Goal: Entertainment & Leisure: Consume media (video, audio)

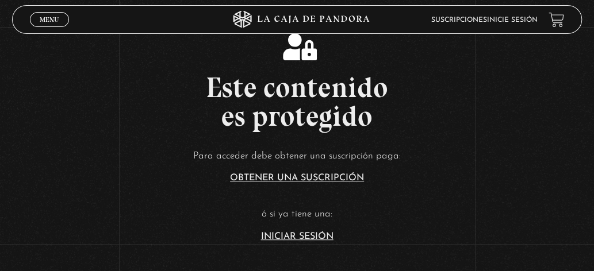
scroll to position [172, 0]
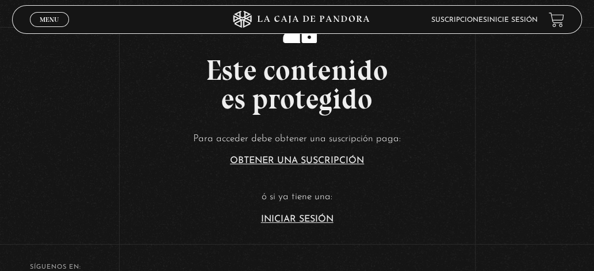
click at [320, 214] on article "Para acceder debe obtener una suscripción paga: Obtener una suscripción ó si ya…" at bounding box center [297, 177] width 594 height 94
click at [322, 217] on link "Iniciar Sesión" at bounding box center [297, 219] width 72 height 9
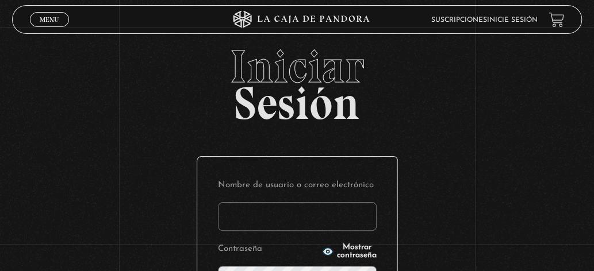
click at [331, 212] on input "Nombre de usuario o correo electrónico" at bounding box center [297, 216] width 159 height 29
type input "ema2025"
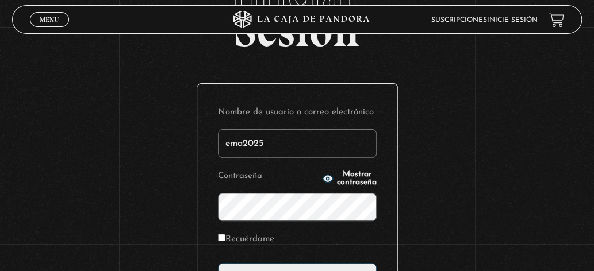
scroll to position [115, 0]
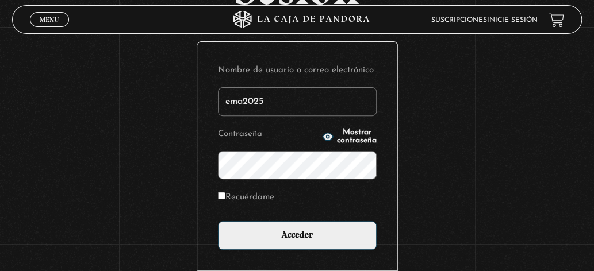
click at [218, 221] on input "Acceder" at bounding box center [297, 235] width 159 height 29
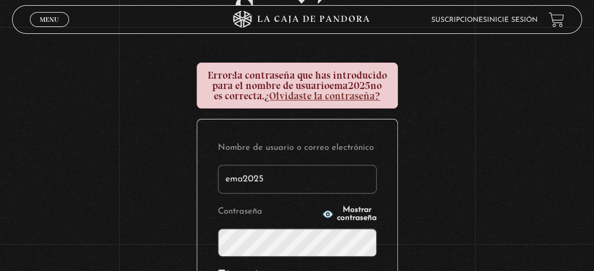
scroll to position [126, 0]
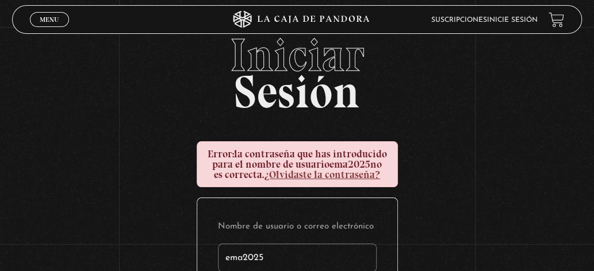
scroll to position [126, 0]
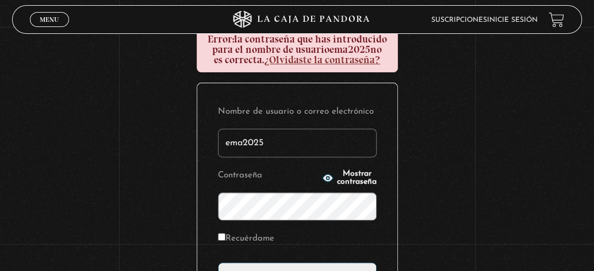
click at [337, 178] on span "Mostrar contraseña" at bounding box center [357, 178] width 40 height 16
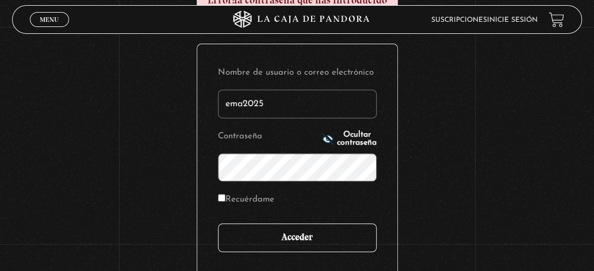
scroll to position [184, 0]
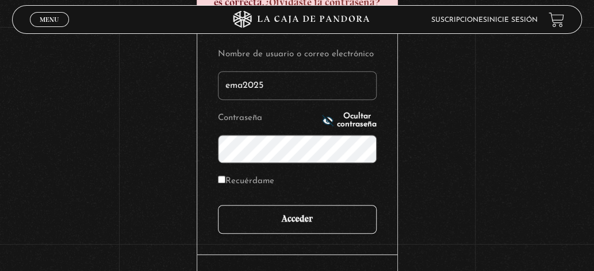
click at [321, 215] on input "Acceder" at bounding box center [297, 219] width 159 height 29
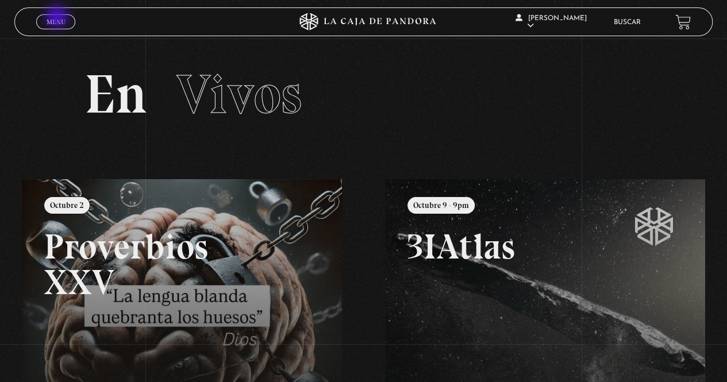
click at [58, 18] on span "Menu" at bounding box center [56, 21] width 19 height 7
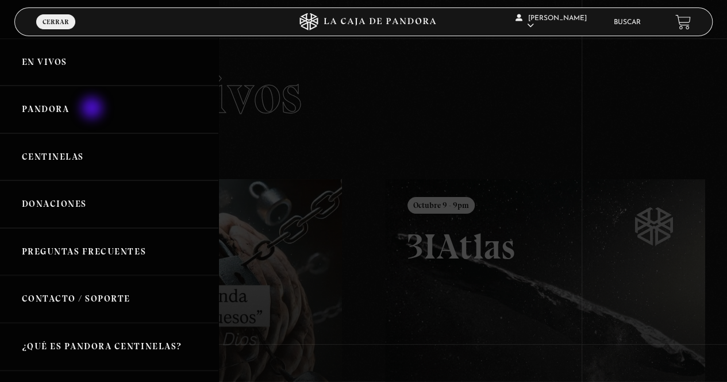
click at [93, 109] on link "Pandora" at bounding box center [109, 110] width 218 height 48
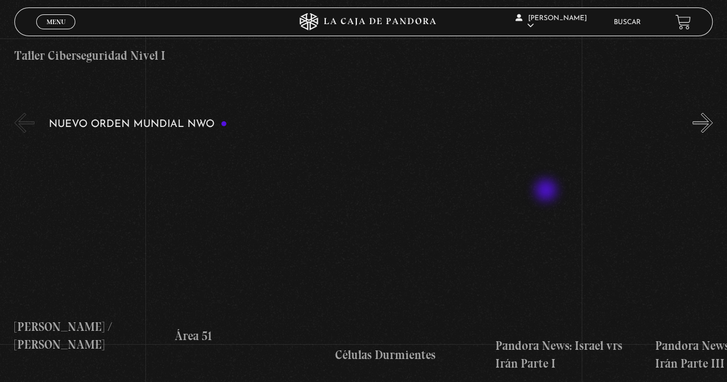
scroll to position [747, 0]
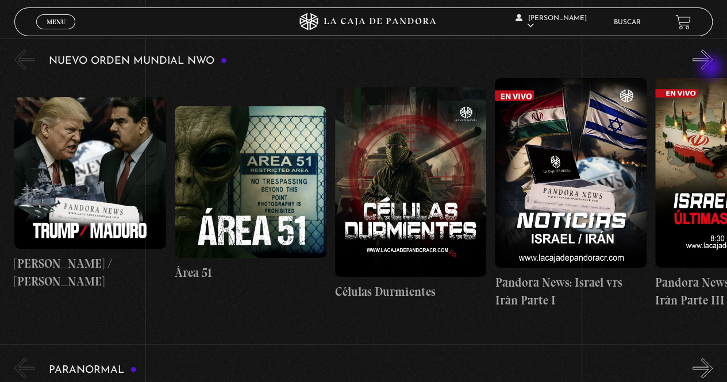
click at [712, 68] on button "»" at bounding box center [703, 59] width 20 height 20
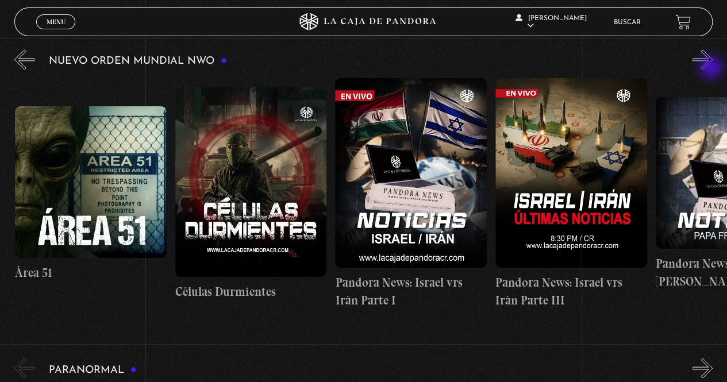
click at [712, 68] on button "»" at bounding box center [703, 59] width 20 height 20
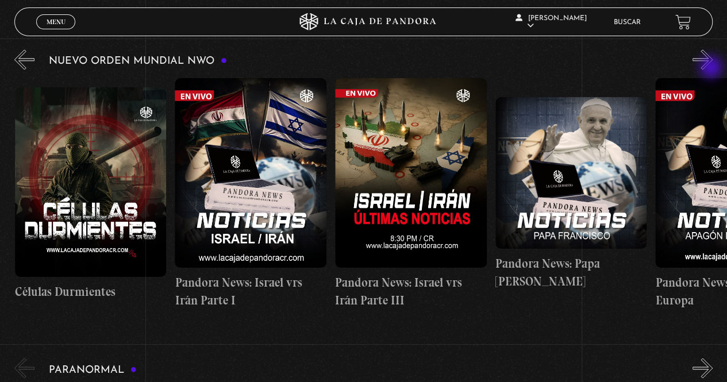
click at [712, 68] on button "»" at bounding box center [703, 59] width 20 height 20
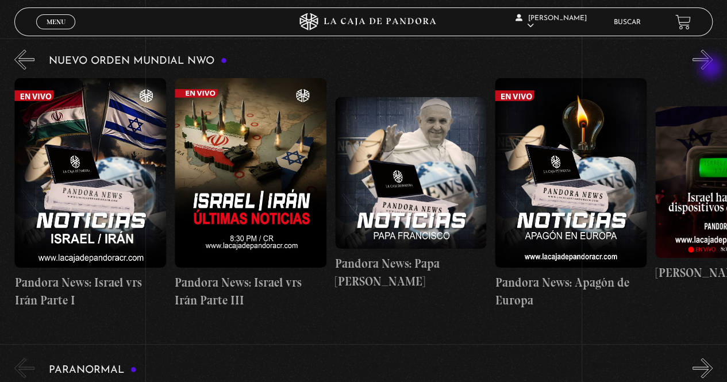
click at [712, 68] on button "»" at bounding box center [703, 59] width 20 height 20
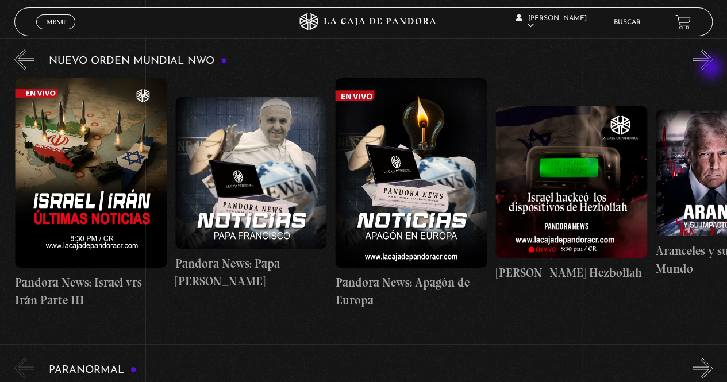
click at [712, 68] on button "»" at bounding box center [703, 59] width 20 height 20
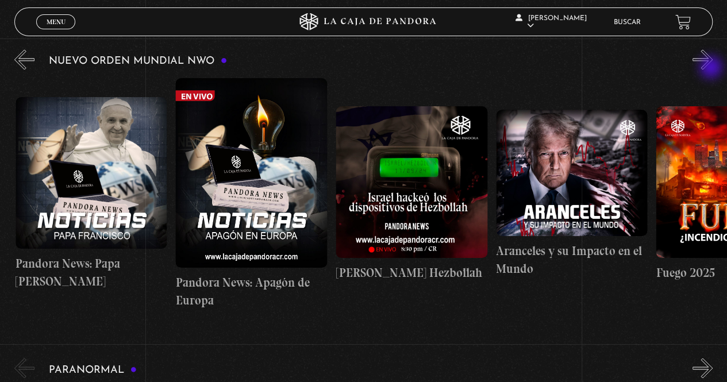
scroll to position [0, 801]
click at [712, 68] on button "»" at bounding box center [703, 59] width 20 height 20
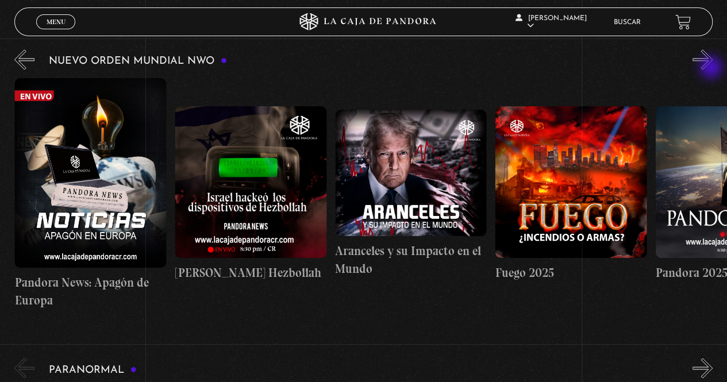
click at [712, 68] on button "»" at bounding box center [703, 59] width 20 height 20
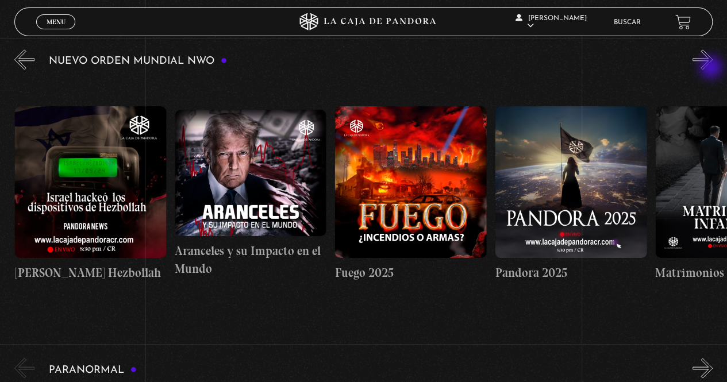
click at [712, 68] on button "»" at bounding box center [703, 59] width 20 height 20
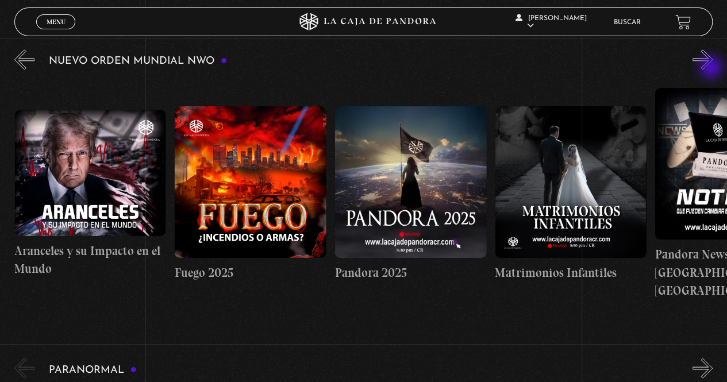
click at [712, 68] on button "»" at bounding box center [703, 59] width 20 height 20
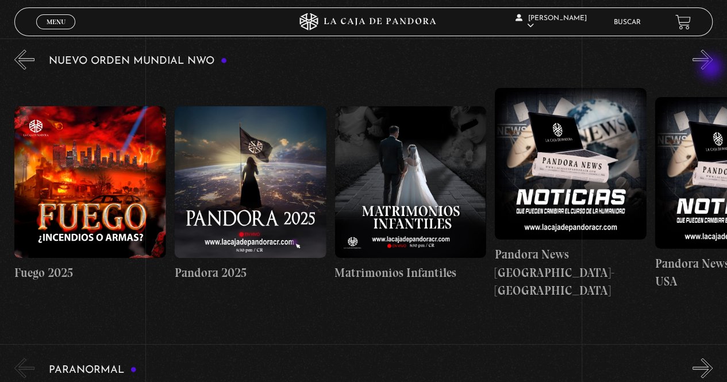
click at [712, 68] on button "»" at bounding box center [703, 59] width 20 height 20
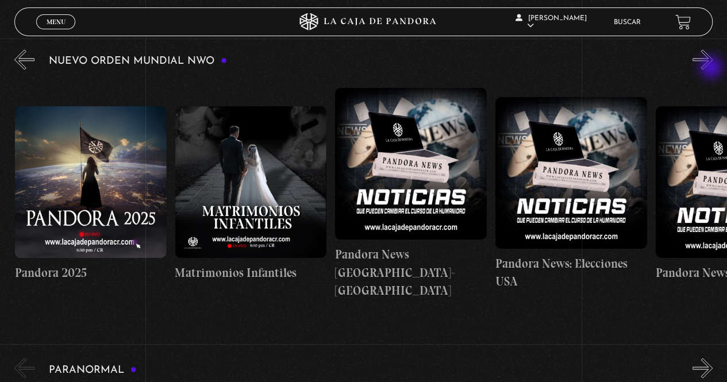
click at [712, 68] on button "»" at bounding box center [703, 59] width 20 height 20
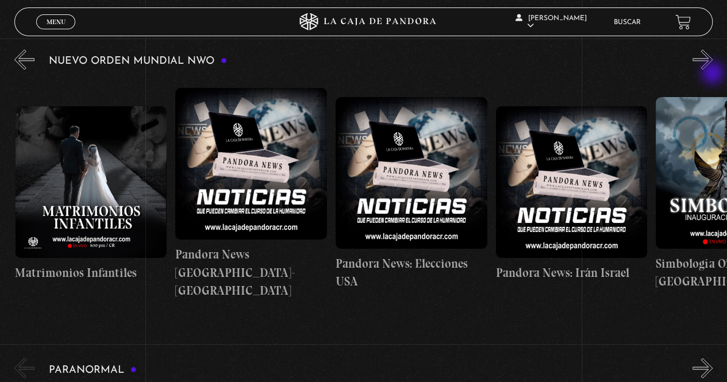
scroll to position [0, 1762]
click at [713, 60] on button "»" at bounding box center [703, 59] width 20 height 20
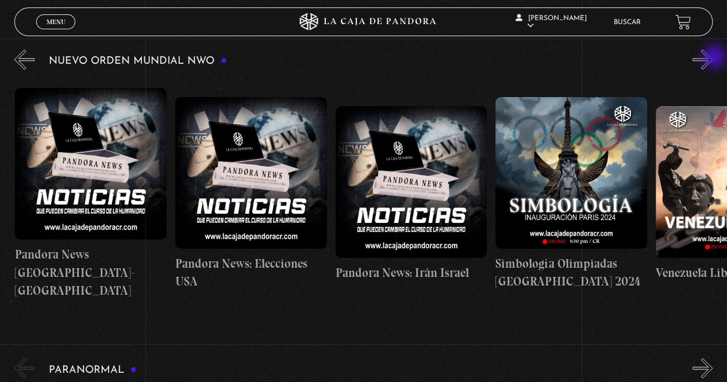
scroll to position [0, 1922]
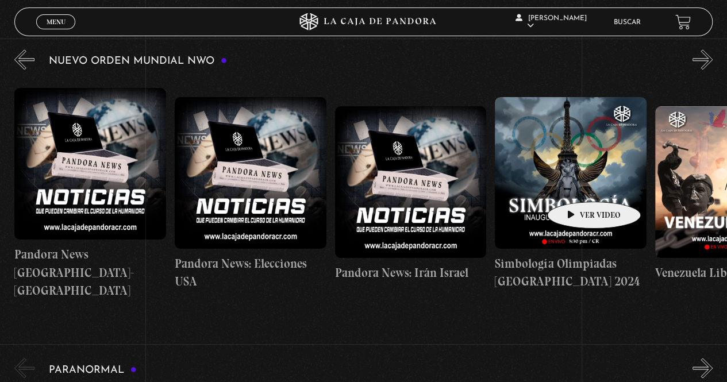
click at [576, 185] on figure at bounding box center [571, 173] width 152 height 152
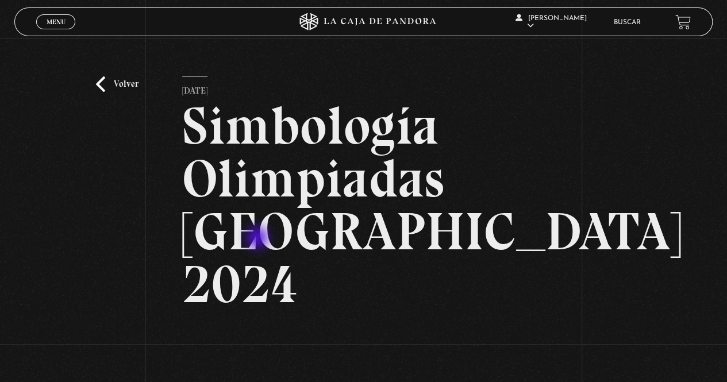
scroll to position [57, 0]
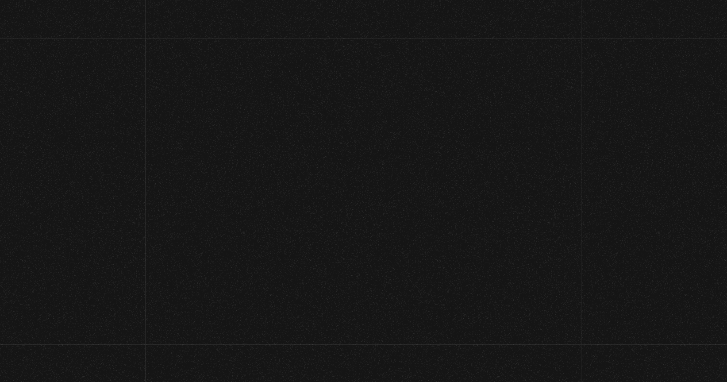
scroll to position [747, 0]
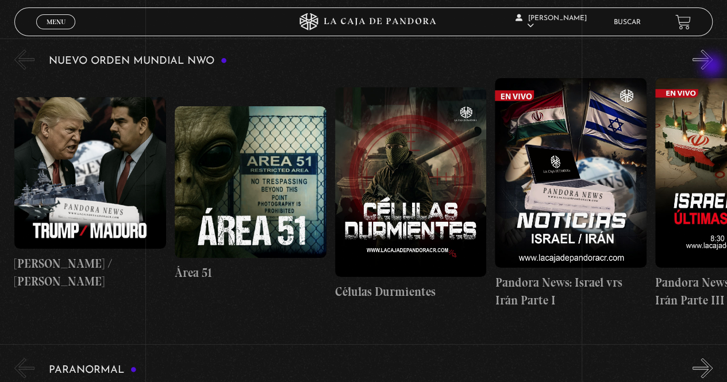
click at [713, 60] on button "»" at bounding box center [703, 59] width 20 height 20
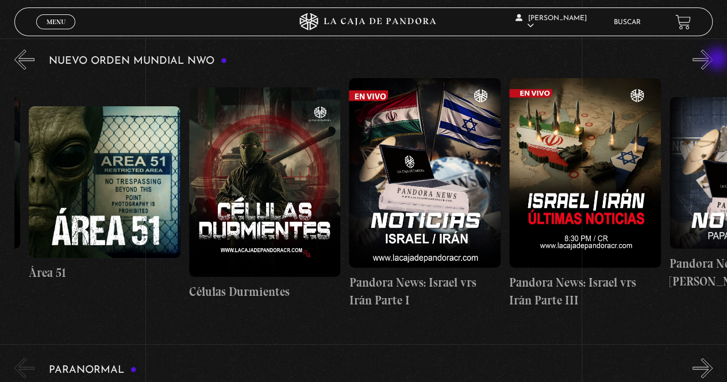
click at [713, 60] on button "»" at bounding box center [703, 59] width 20 height 20
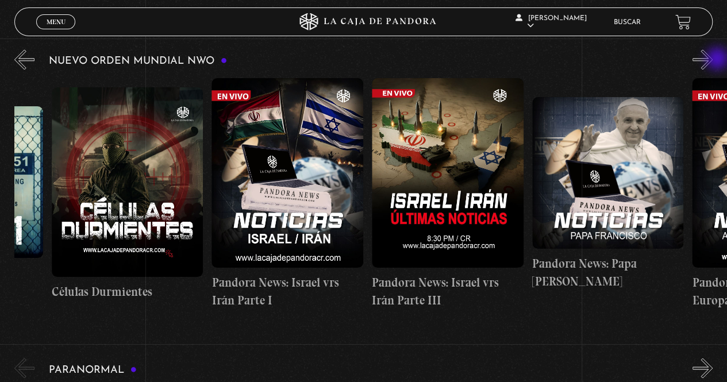
click at [713, 60] on button "»" at bounding box center [703, 59] width 20 height 20
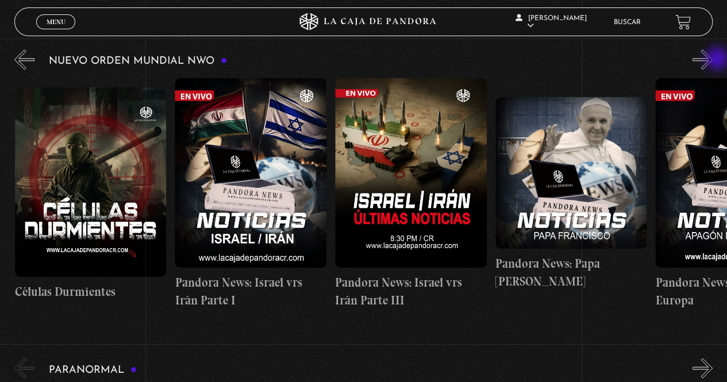
click at [713, 60] on button "»" at bounding box center [703, 59] width 20 height 20
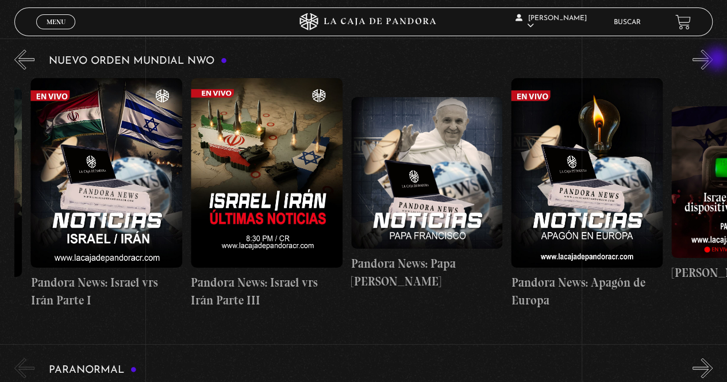
click at [713, 60] on button "»" at bounding box center [703, 59] width 20 height 20
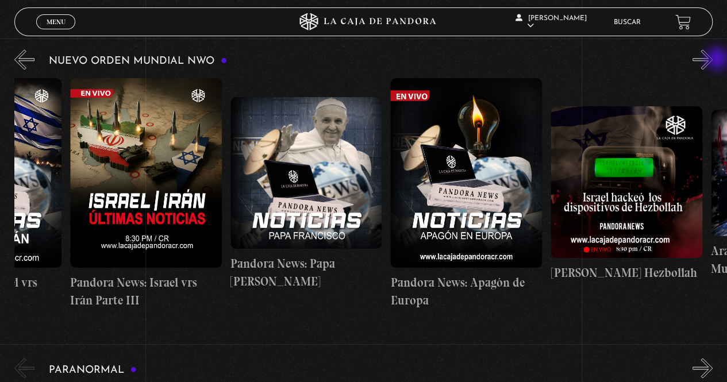
click at [713, 60] on button "»" at bounding box center [703, 59] width 20 height 20
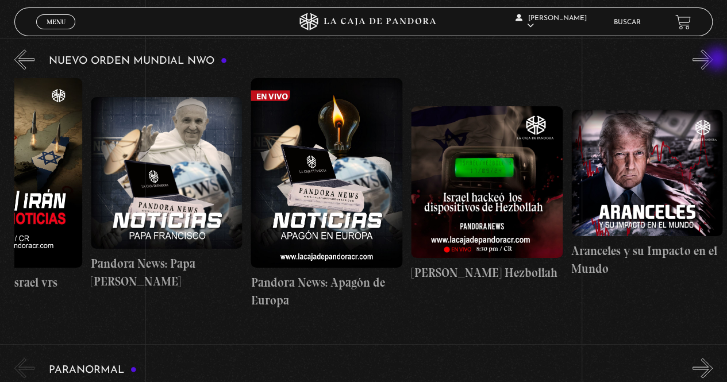
click at [713, 60] on button "»" at bounding box center [703, 59] width 20 height 20
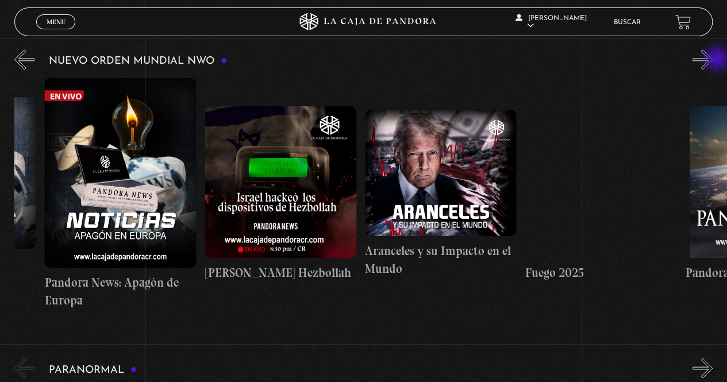
click at [713, 60] on button "»" at bounding box center [703, 59] width 20 height 20
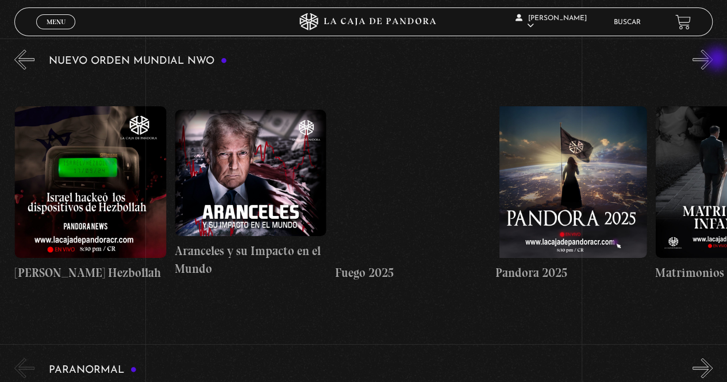
click at [713, 60] on button "»" at bounding box center [703, 59] width 20 height 20
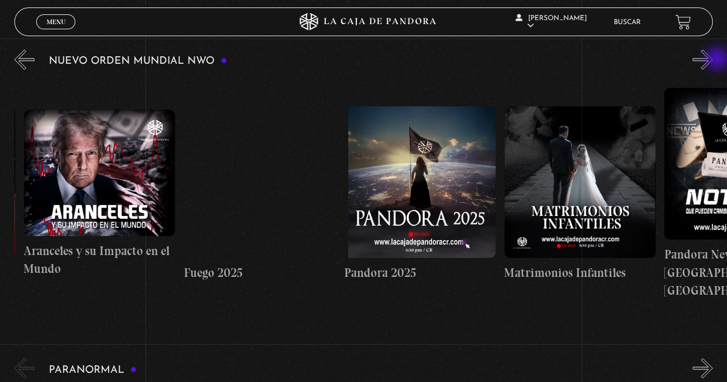
click at [713, 60] on button "»" at bounding box center [703, 59] width 20 height 20
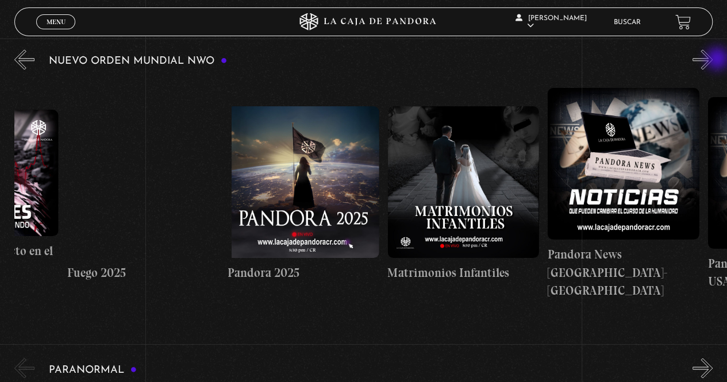
click at [713, 60] on button "»" at bounding box center [703, 59] width 20 height 20
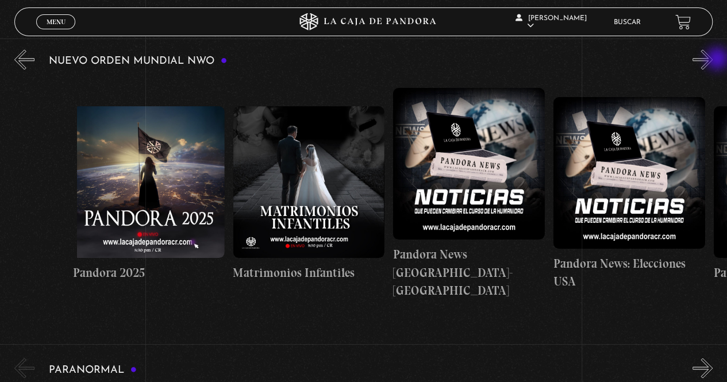
click at [713, 60] on button "»" at bounding box center [703, 59] width 20 height 20
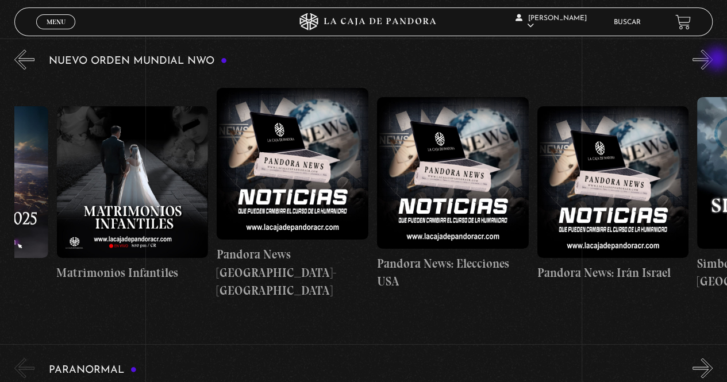
click at [713, 60] on button "»" at bounding box center [703, 59] width 20 height 20
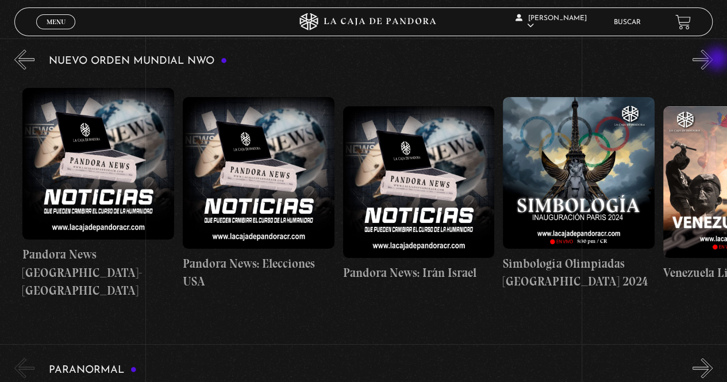
click at [713, 60] on button "»" at bounding box center [703, 59] width 20 height 20
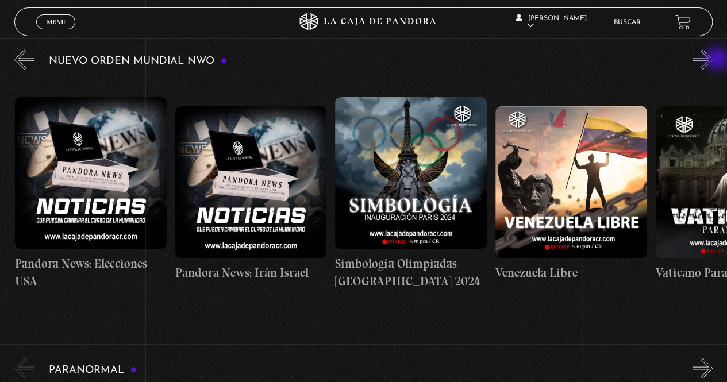
click at [713, 60] on button "»" at bounding box center [703, 59] width 20 height 20
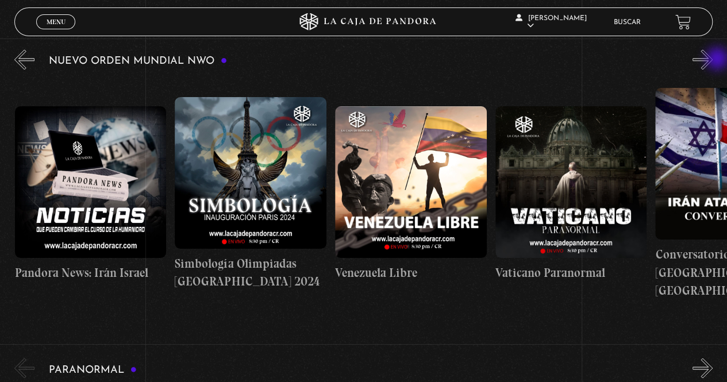
click at [713, 60] on button "»" at bounding box center [703, 59] width 20 height 20
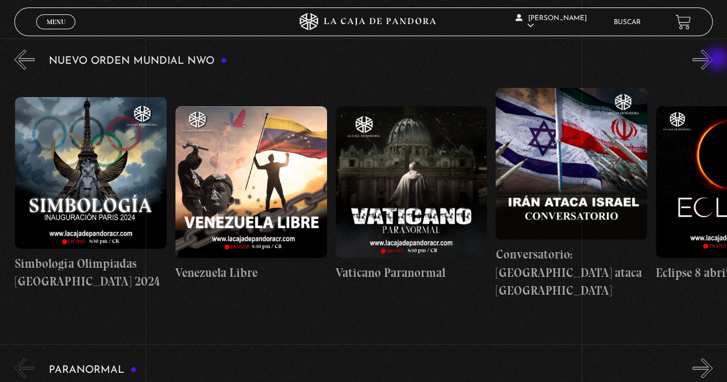
scroll to position [0, 2403]
click at [713, 60] on button "»" at bounding box center [703, 59] width 20 height 20
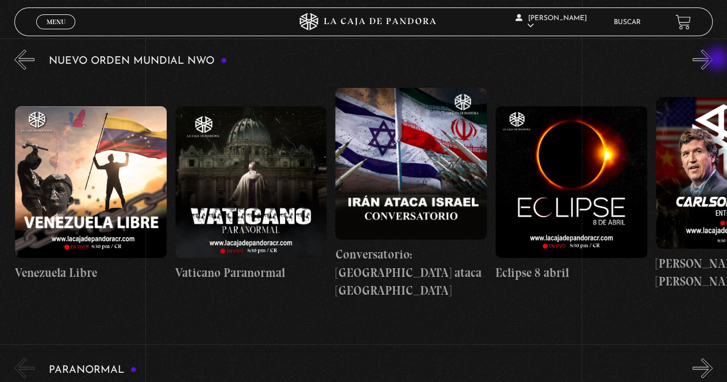
click at [713, 60] on button "»" at bounding box center [703, 59] width 20 height 20
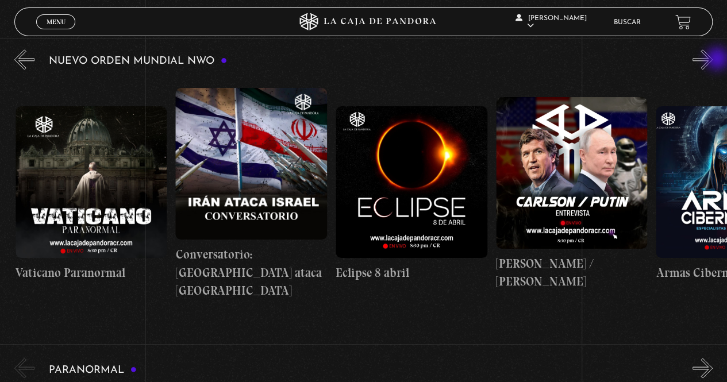
scroll to position [0, 2723]
click at [713, 60] on button "»" at bounding box center [703, 59] width 20 height 20
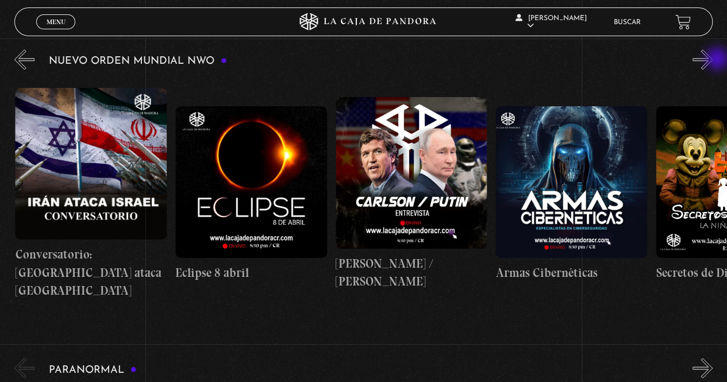
scroll to position [0, 2883]
click at [713, 60] on button "»" at bounding box center [703, 59] width 20 height 20
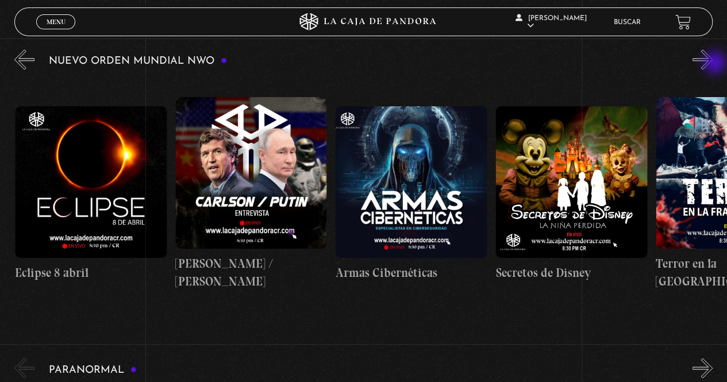
click at [713, 64] on button "»" at bounding box center [703, 59] width 20 height 20
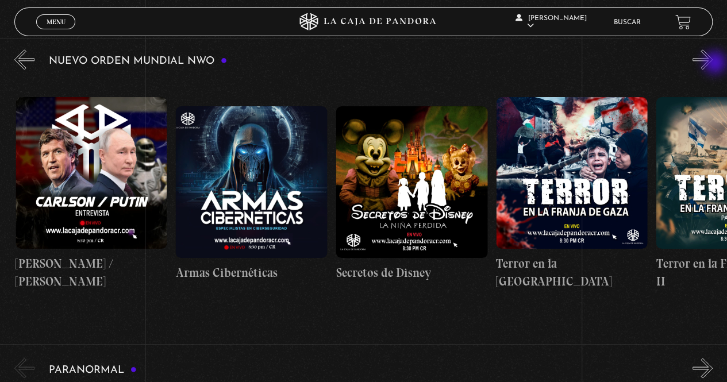
scroll to position [0, 3203]
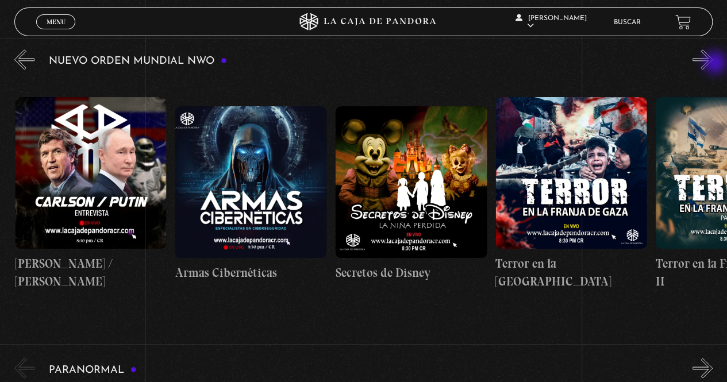
click at [713, 64] on button "»" at bounding box center [703, 59] width 20 height 20
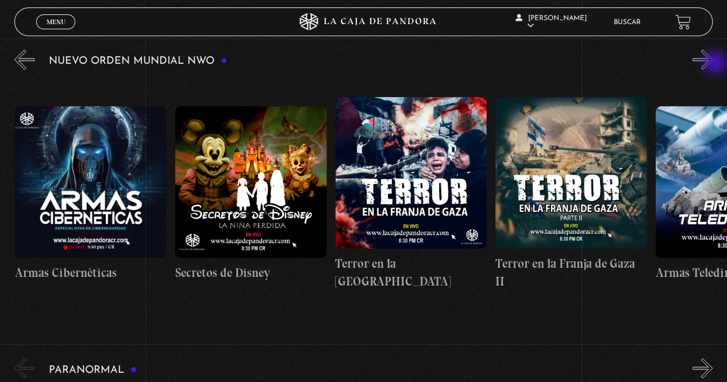
click at [713, 64] on button "»" at bounding box center [703, 59] width 20 height 20
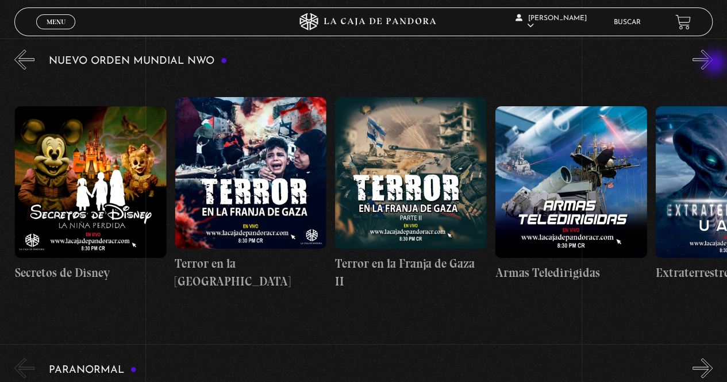
click at [713, 64] on button "»" at bounding box center [703, 59] width 20 height 20
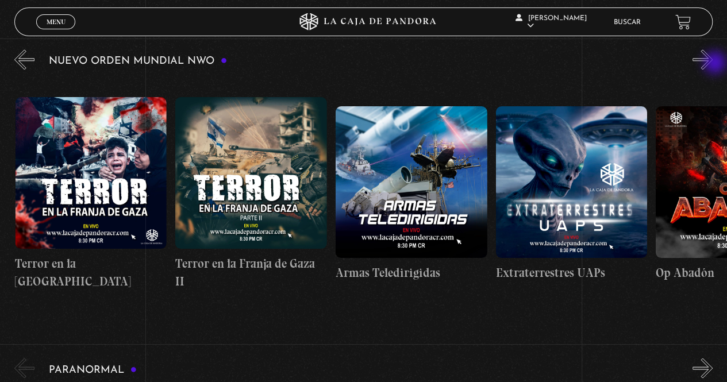
click at [713, 64] on button "»" at bounding box center [703, 59] width 20 height 20
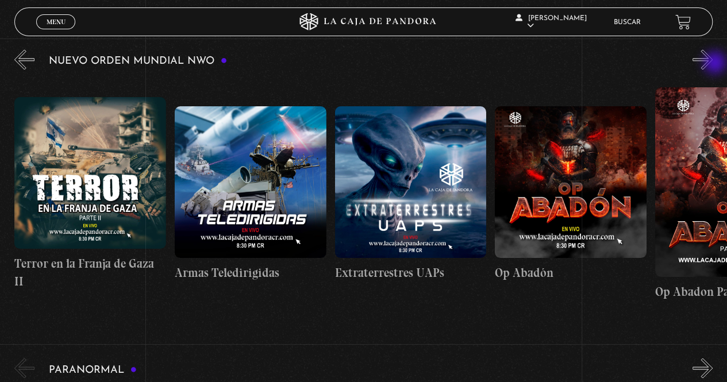
click at [713, 64] on button "»" at bounding box center [703, 59] width 20 height 20
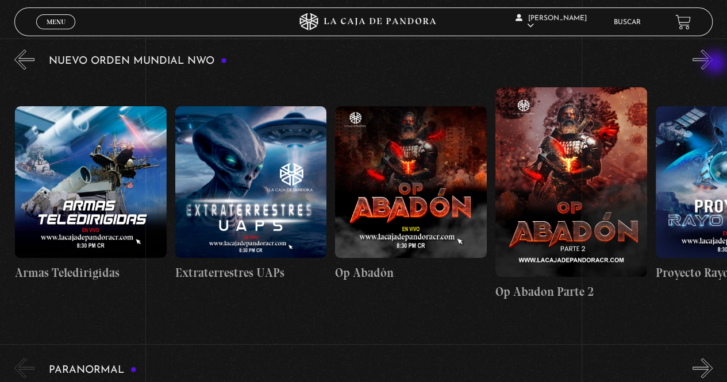
click at [713, 64] on button "»" at bounding box center [703, 59] width 20 height 20
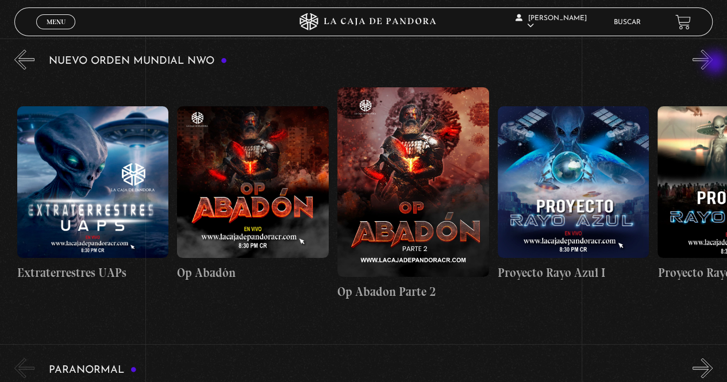
click at [713, 64] on button "»" at bounding box center [703, 59] width 20 height 20
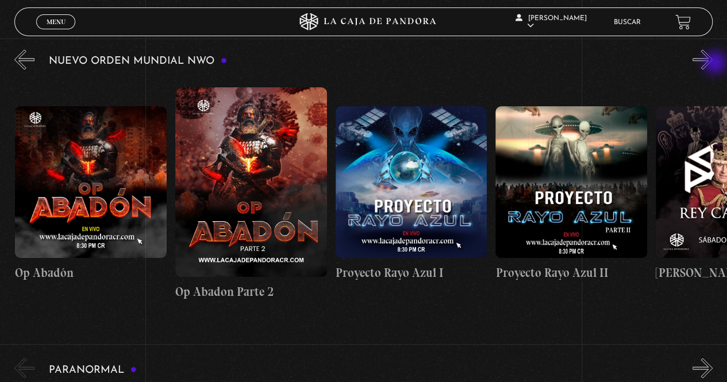
scroll to position [0, 4325]
click at [713, 64] on button "»" at bounding box center [703, 59] width 20 height 20
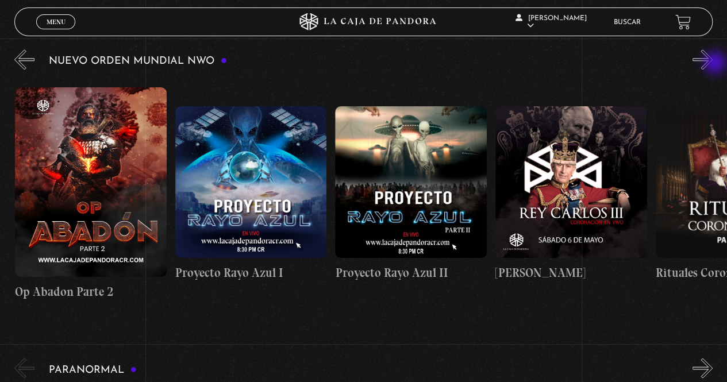
click at [713, 64] on button "»" at bounding box center [703, 59] width 20 height 20
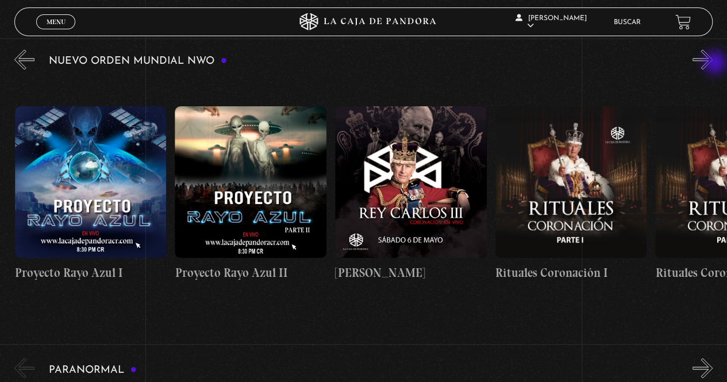
click at [713, 64] on button "»" at bounding box center [703, 59] width 20 height 20
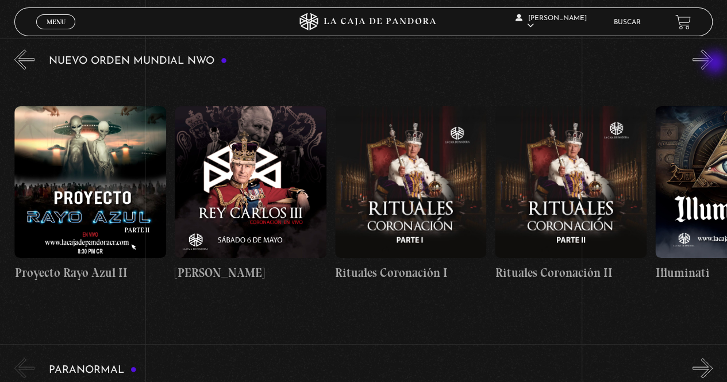
click at [713, 64] on button "»" at bounding box center [703, 59] width 20 height 20
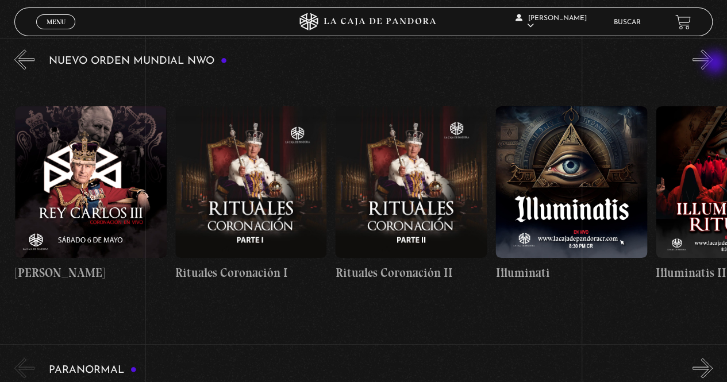
click at [713, 64] on button "»" at bounding box center [703, 59] width 20 height 20
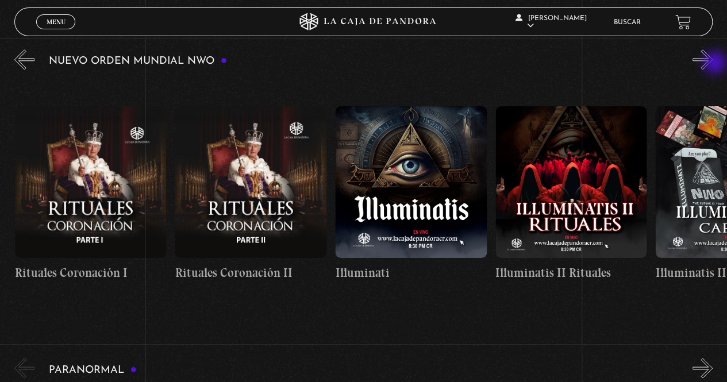
click at [713, 64] on button "»" at bounding box center [703, 59] width 20 height 20
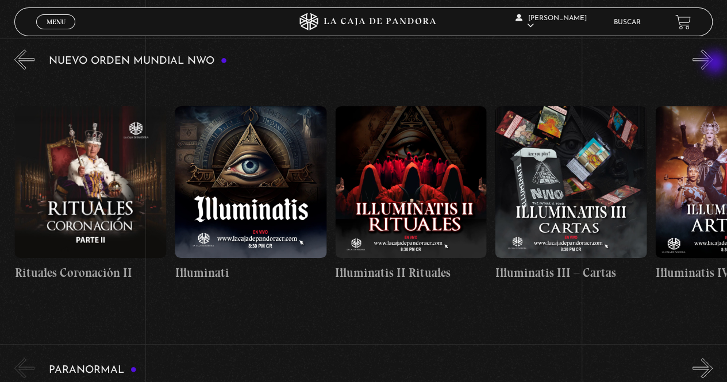
click at [713, 64] on button "»" at bounding box center [703, 59] width 20 height 20
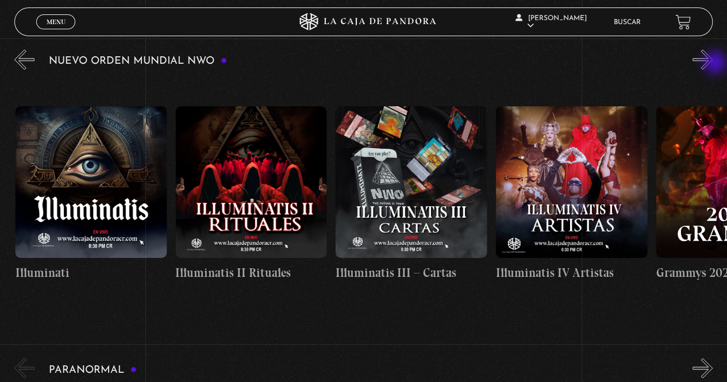
click at [713, 64] on button "»" at bounding box center [703, 59] width 20 height 20
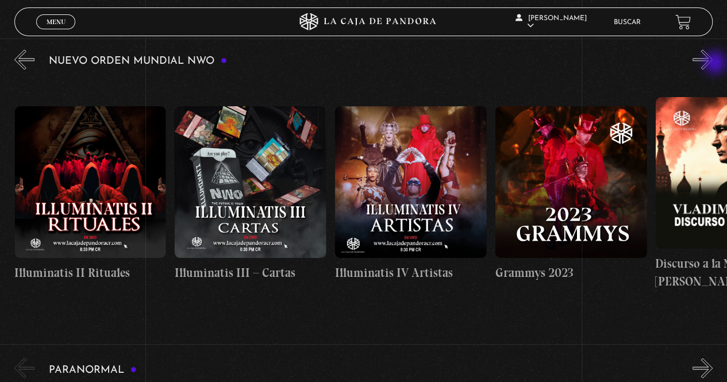
click at [713, 66] on button "»" at bounding box center [703, 59] width 20 height 20
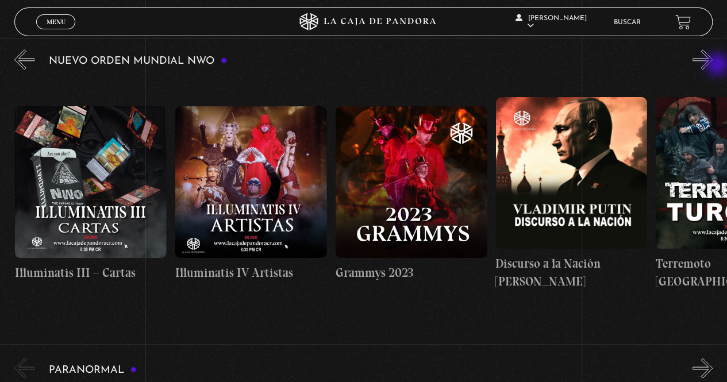
click at [713, 66] on button "»" at bounding box center [703, 59] width 20 height 20
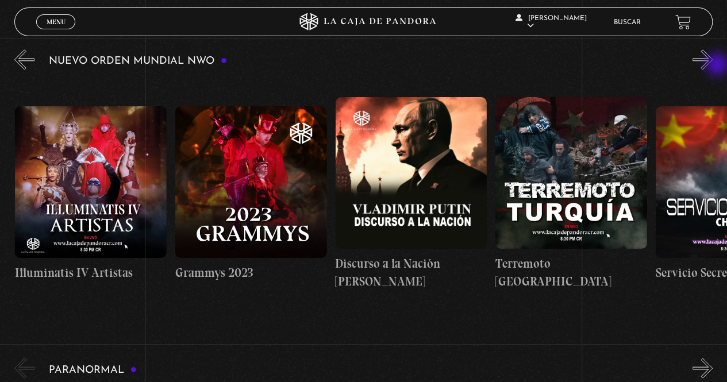
scroll to position [0, 5926]
click at [713, 66] on button "»" at bounding box center [703, 59] width 20 height 20
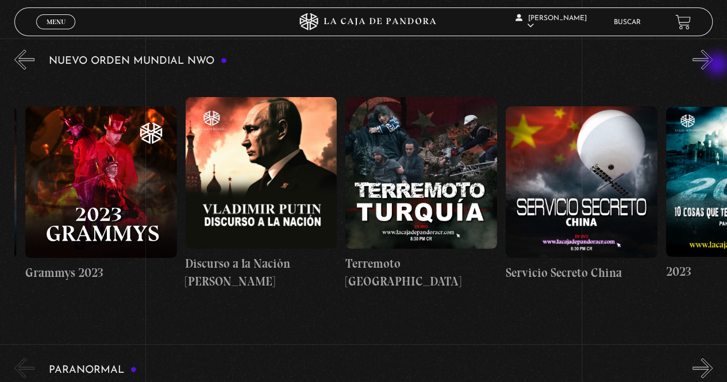
click at [713, 66] on button "»" at bounding box center [703, 59] width 20 height 20
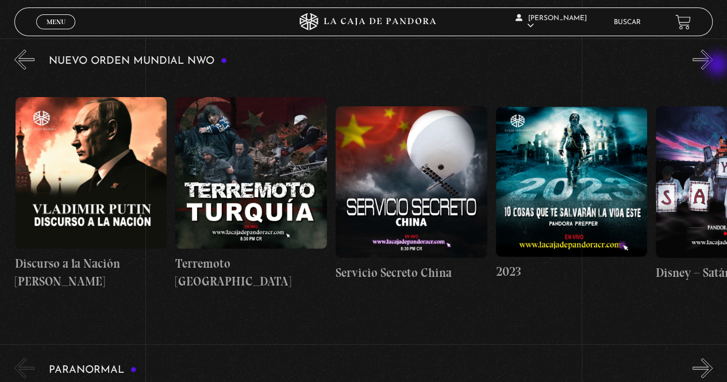
scroll to position [0, 6247]
click at [713, 66] on button "»" at bounding box center [703, 59] width 20 height 20
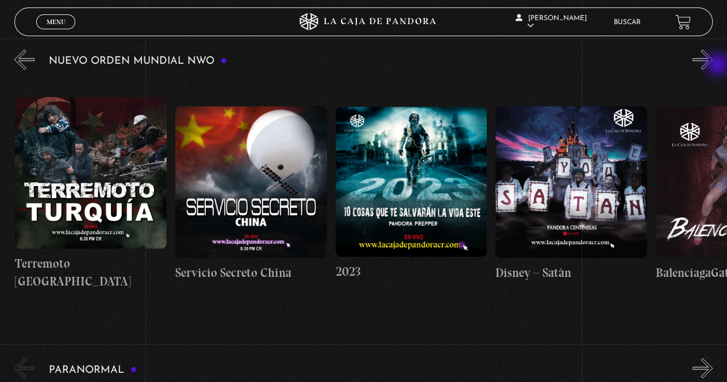
scroll to position [0, 6406]
click at [713, 66] on button "»" at bounding box center [703, 59] width 20 height 20
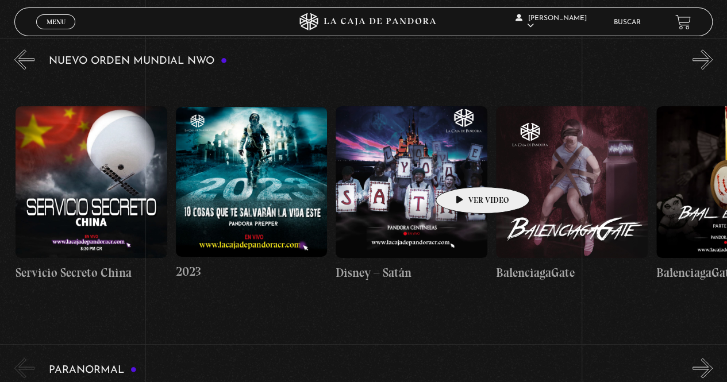
scroll to position [0, 6567]
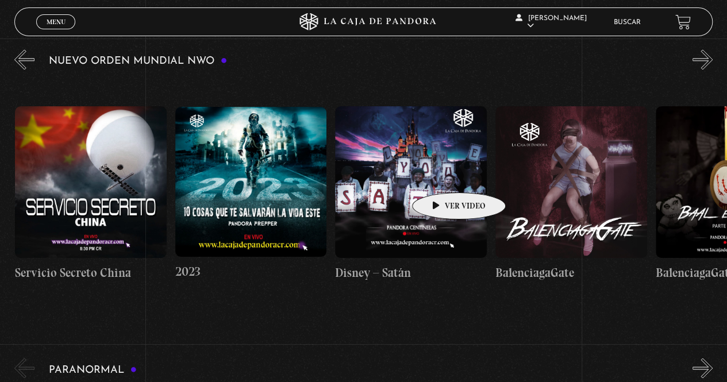
click at [441, 175] on figure at bounding box center [411, 182] width 152 height 152
click at [444, 171] on figure at bounding box center [411, 182] width 152 height 152
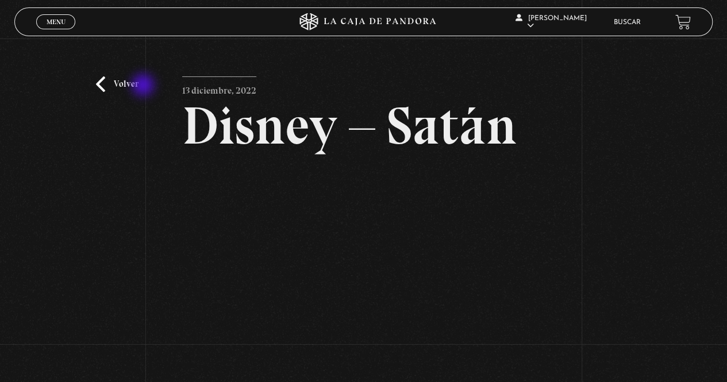
click at [137, 82] on link "Volver" at bounding box center [117, 84] width 43 height 16
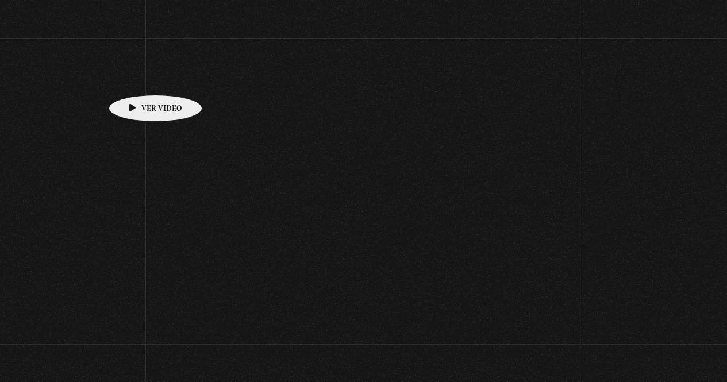
scroll to position [747, 0]
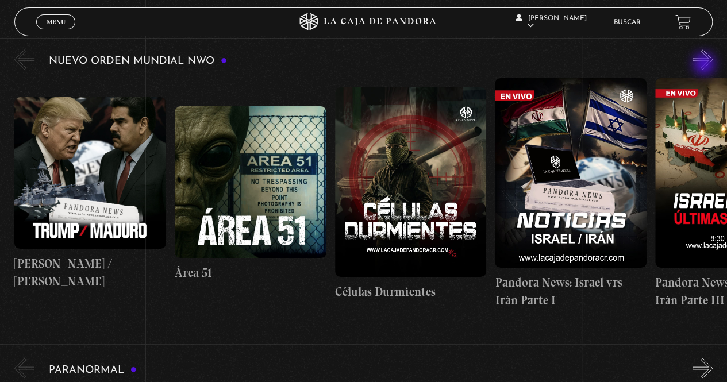
click at [705, 65] on button "»" at bounding box center [703, 59] width 20 height 20
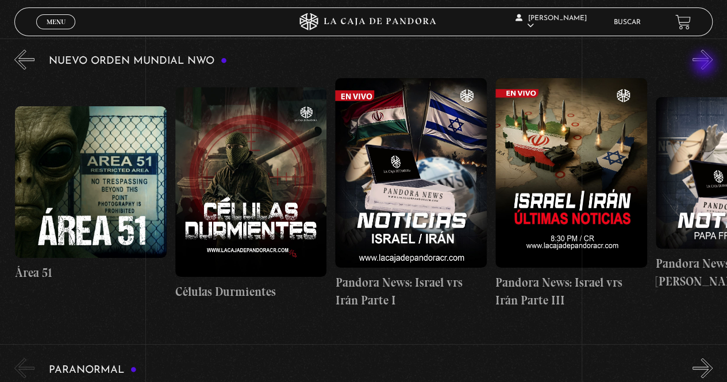
click at [705, 65] on button "»" at bounding box center [703, 59] width 20 height 20
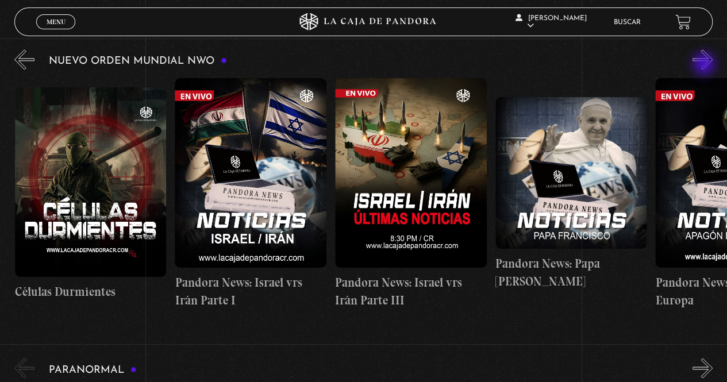
click at [705, 65] on button "»" at bounding box center [703, 59] width 20 height 20
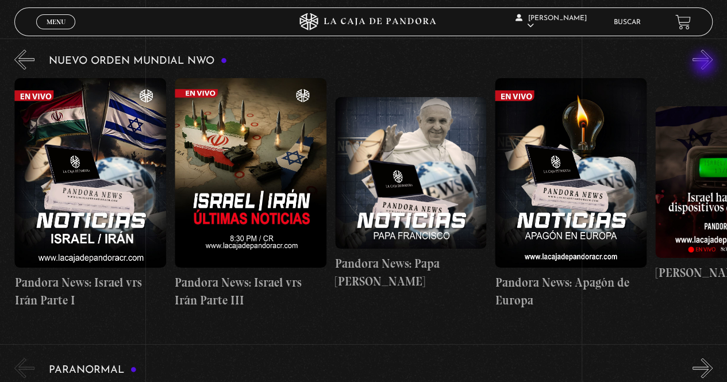
click at [705, 65] on button "»" at bounding box center [703, 59] width 20 height 20
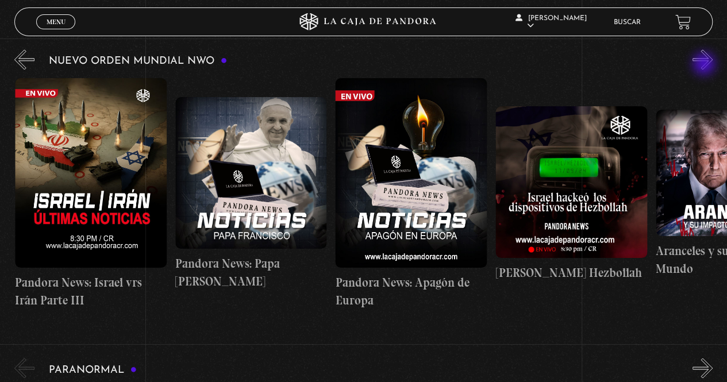
scroll to position [0, 640]
click at [705, 65] on button "»" at bounding box center [703, 59] width 20 height 20
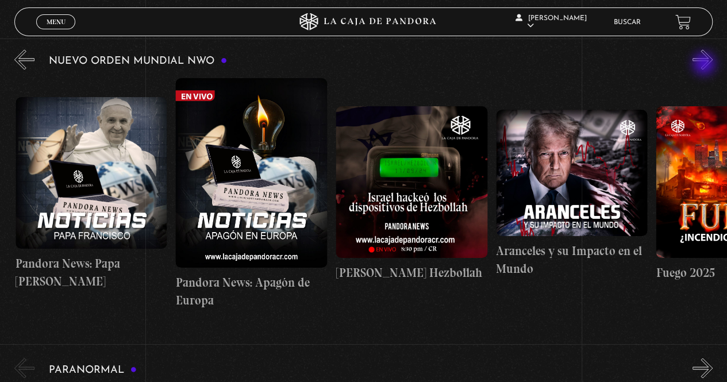
click at [705, 65] on button "»" at bounding box center [703, 59] width 20 height 20
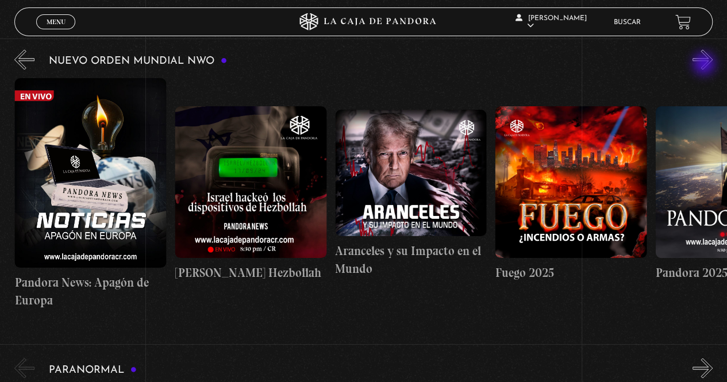
click at [705, 65] on button "»" at bounding box center [703, 59] width 20 height 20
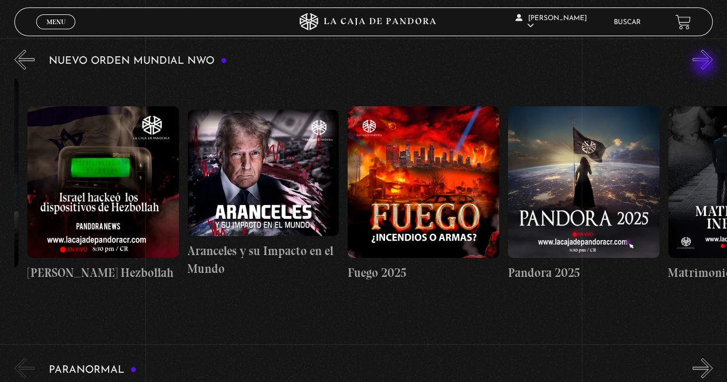
click at [705, 65] on button "»" at bounding box center [703, 59] width 20 height 20
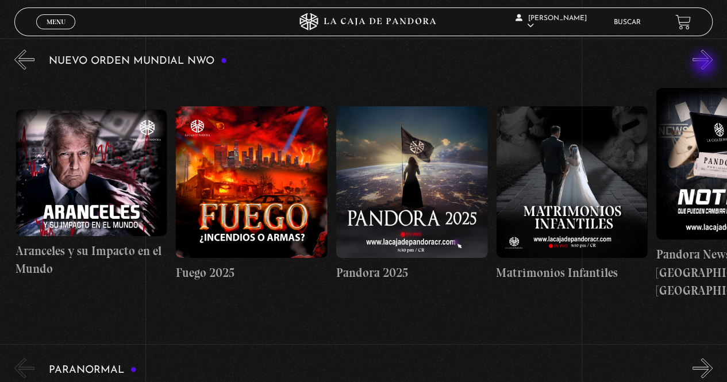
click at [705, 65] on button "»" at bounding box center [703, 59] width 20 height 20
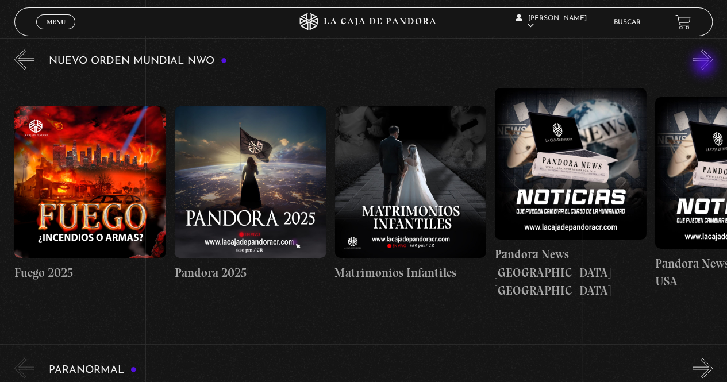
click at [705, 65] on button "»" at bounding box center [703, 59] width 20 height 20
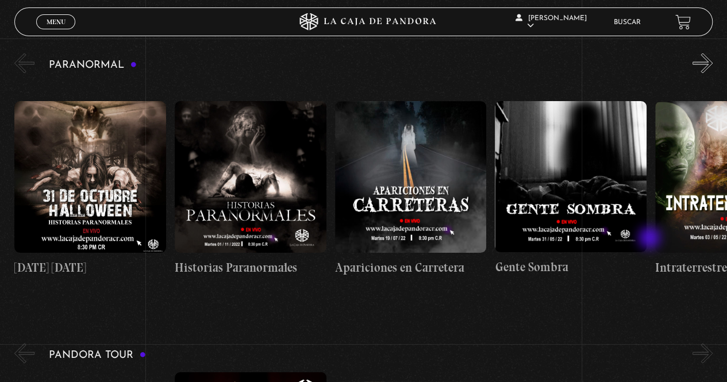
scroll to position [1035, 0]
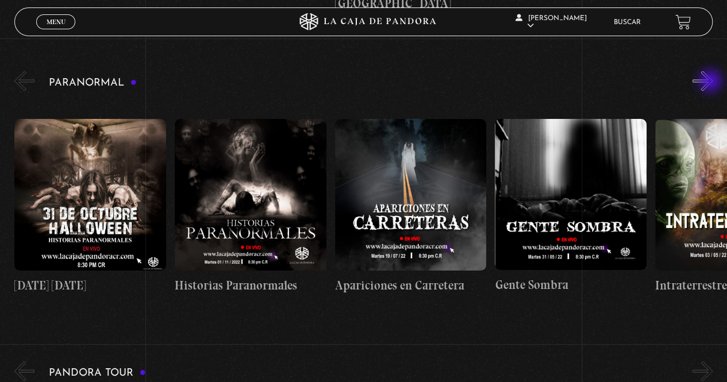
click at [710, 78] on button "»" at bounding box center [703, 81] width 20 height 20
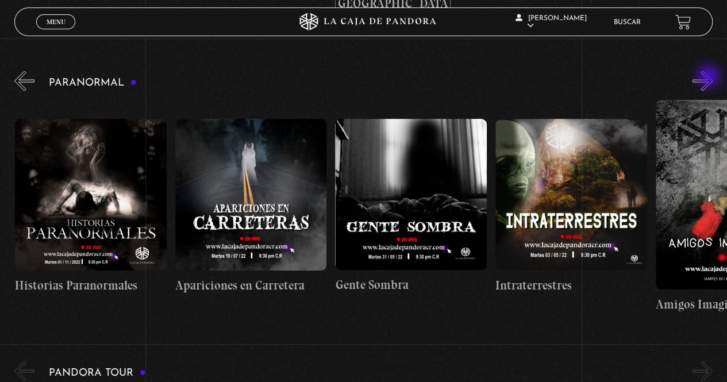
click at [710, 78] on button "»" at bounding box center [703, 81] width 20 height 20
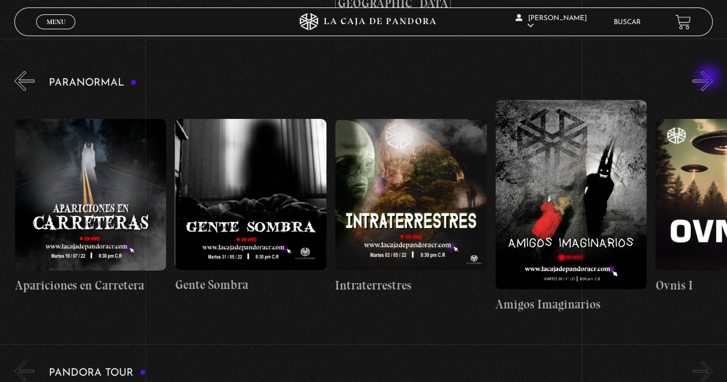
click at [710, 78] on button "»" at bounding box center [703, 81] width 20 height 20
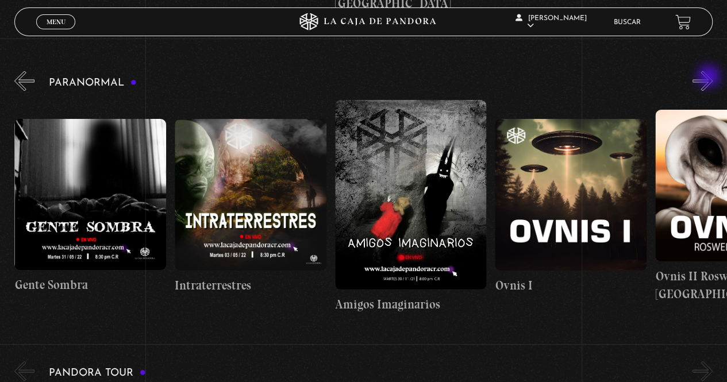
click at [710, 78] on button "»" at bounding box center [703, 81] width 20 height 20
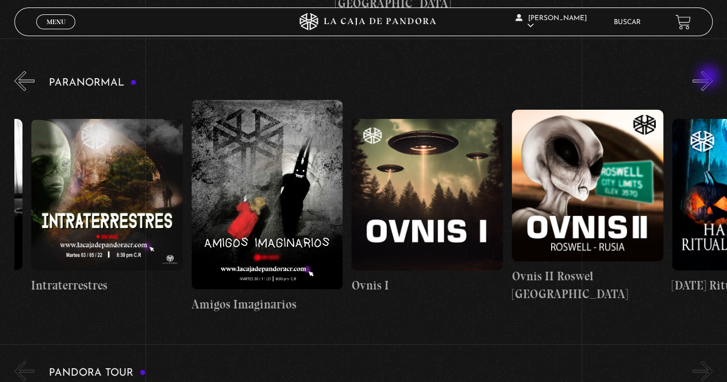
click at [710, 78] on button "»" at bounding box center [703, 81] width 20 height 20
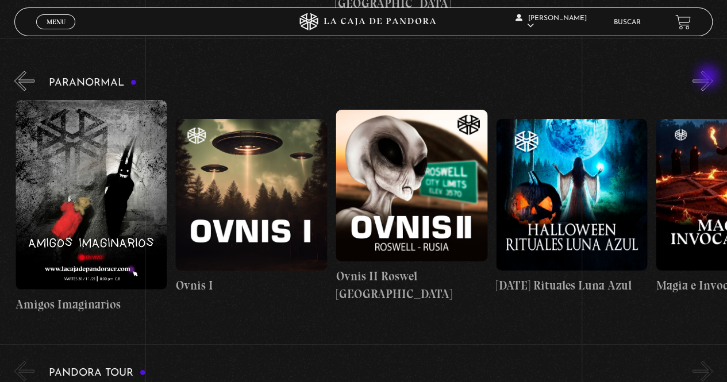
scroll to position [0, 801]
click at [709, 78] on button "»" at bounding box center [703, 81] width 20 height 20
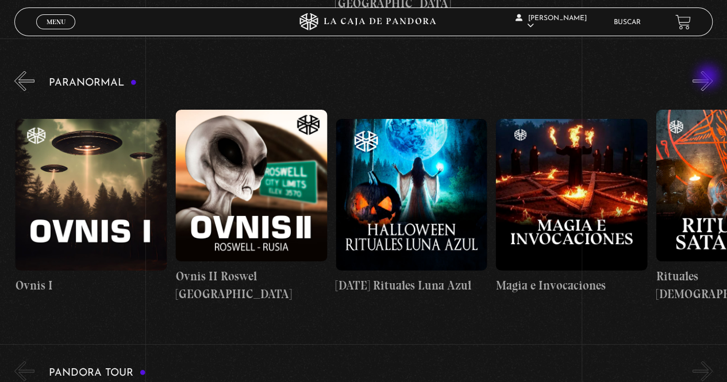
scroll to position [0, 961]
click at [709, 78] on button "»" at bounding box center [703, 81] width 20 height 20
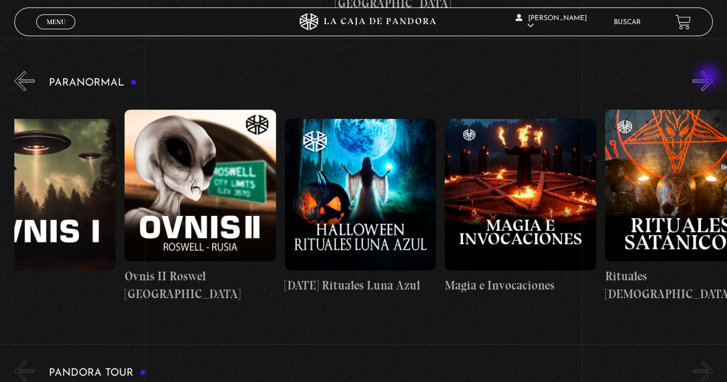
scroll to position [0, 1040]
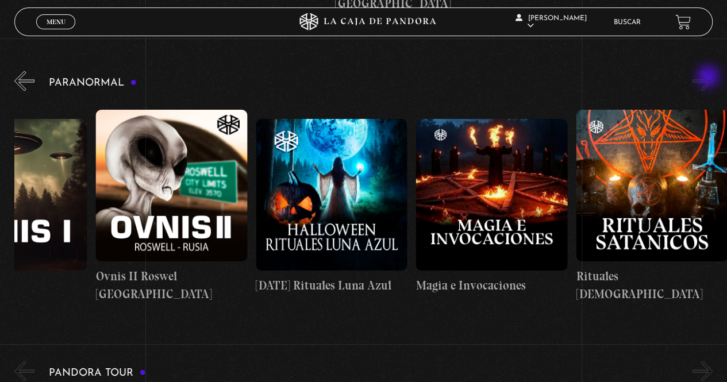
click at [709, 78] on button "»" at bounding box center [703, 81] width 20 height 20
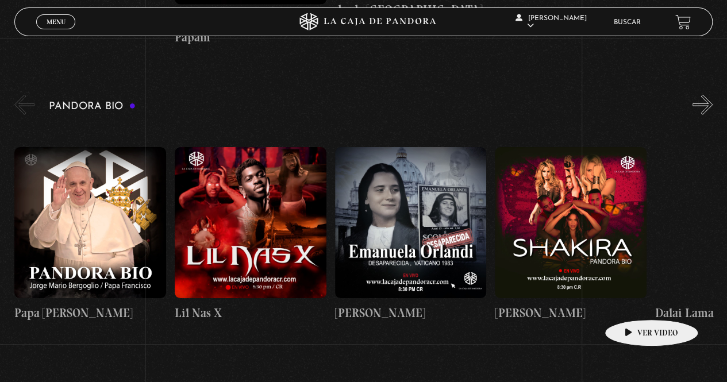
scroll to position [1667, 0]
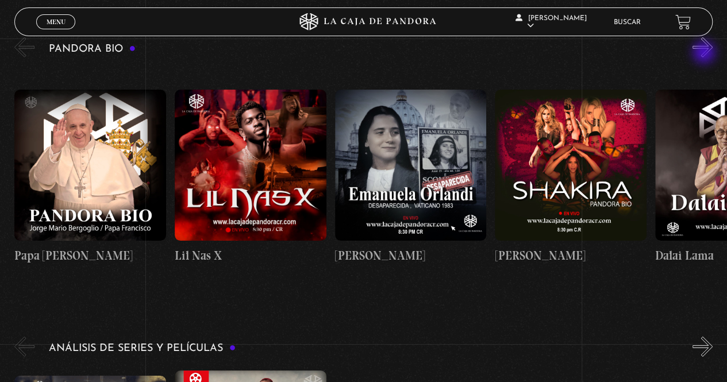
click at [706, 48] on button "»" at bounding box center [703, 47] width 20 height 20
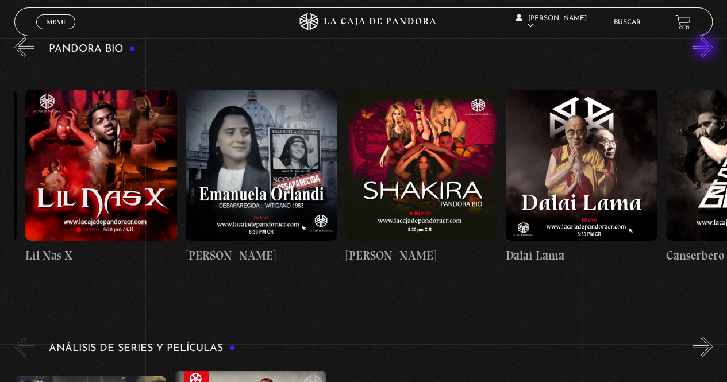
click at [705, 51] on button "»" at bounding box center [703, 47] width 20 height 20
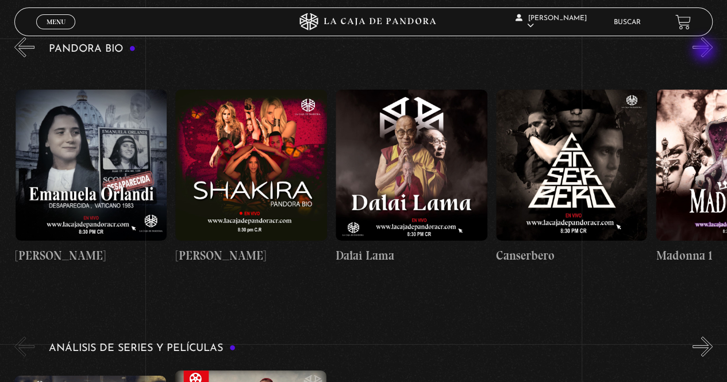
scroll to position [0, 320]
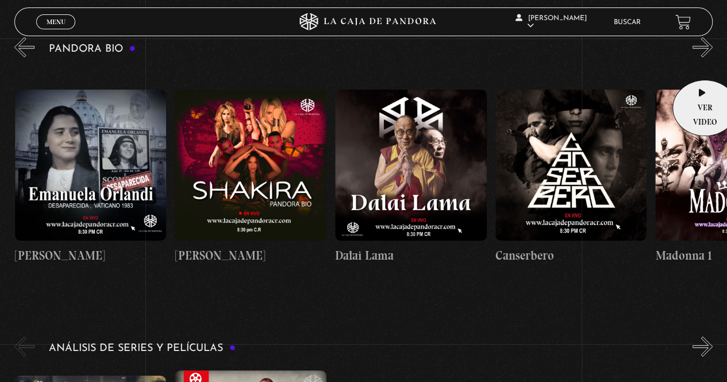
click at [697, 93] on link "Madonna 1" at bounding box center [731, 177] width 152 height 222
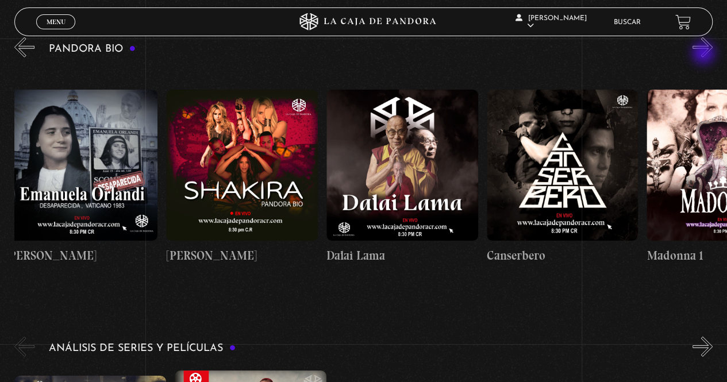
click at [705, 50] on button "»" at bounding box center [703, 47] width 20 height 20
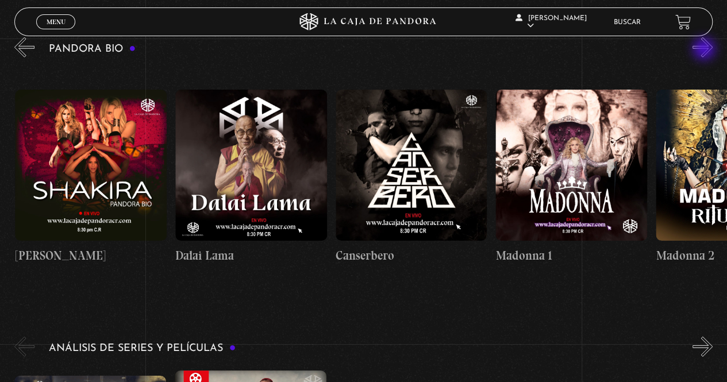
click at [705, 50] on button "»" at bounding box center [703, 47] width 20 height 20
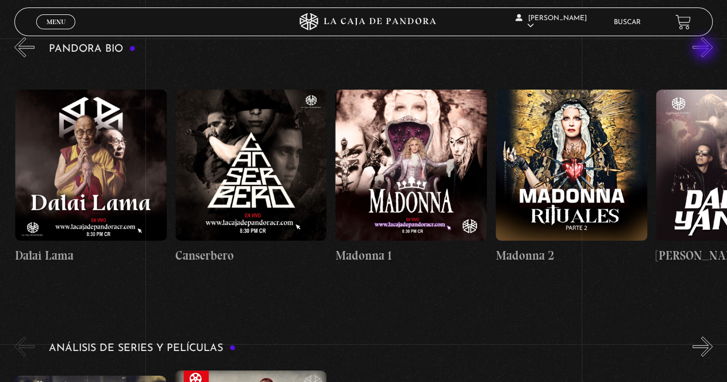
click at [705, 50] on button "»" at bounding box center [703, 47] width 20 height 20
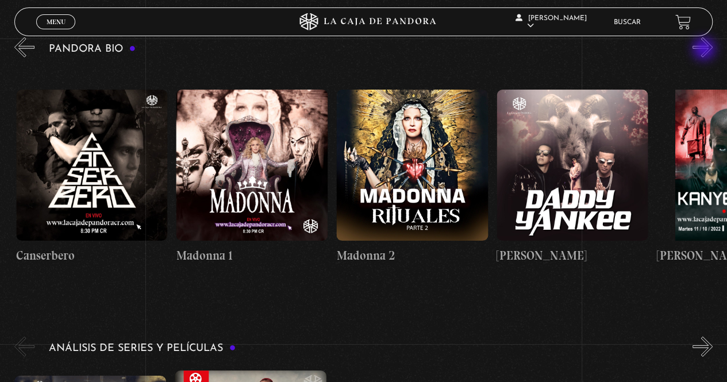
click at [705, 50] on button "»" at bounding box center [703, 47] width 20 height 20
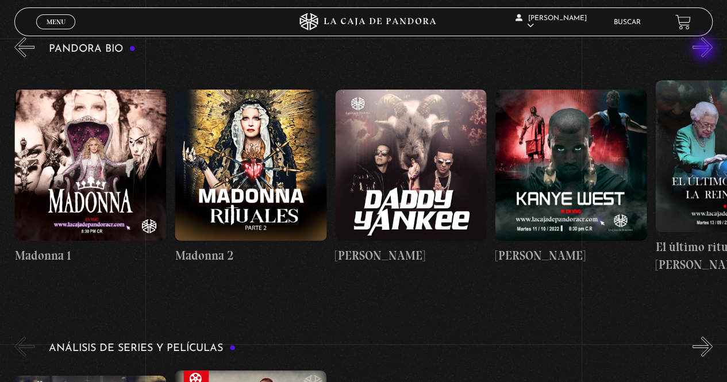
click at [705, 50] on button "»" at bounding box center [703, 47] width 20 height 20
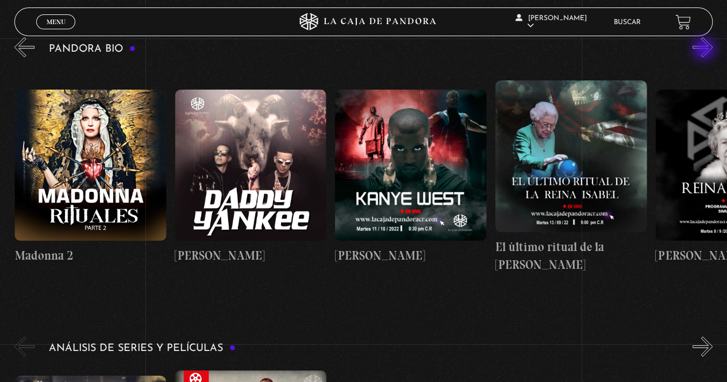
click at [705, 50] on button "»" at bounding box center [703, 47] width 20 height 20
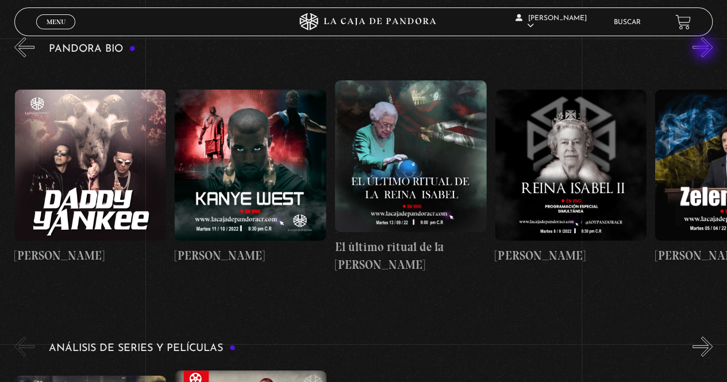
click at [705, 50] on button "»" at bounding box center [703, 47] width 20 height 20
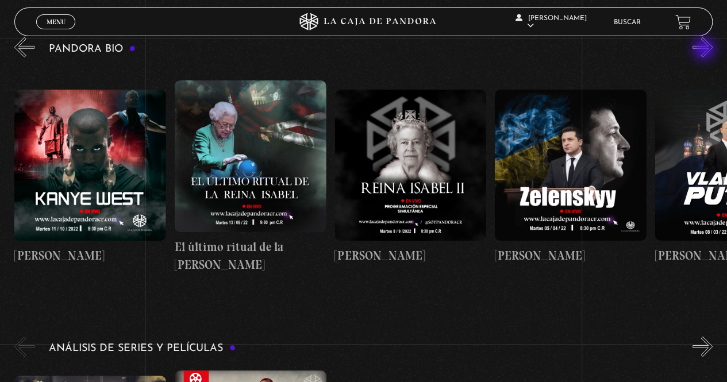
click at [705, 50] on button "»" at bounding box center [703, 47] width 20 height 20
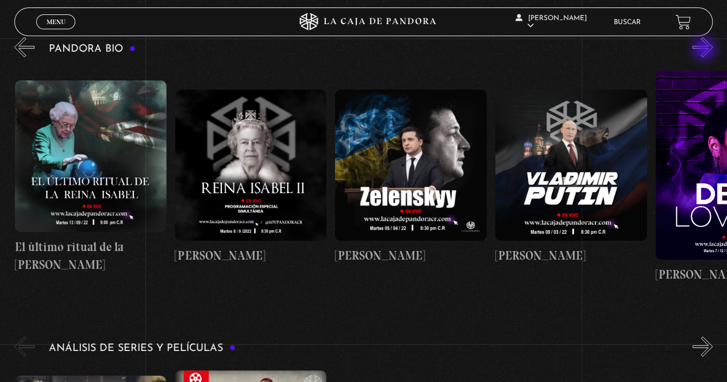
click at [705, 50] on button "»" at bounding box center [703, 47] width 20 height 20
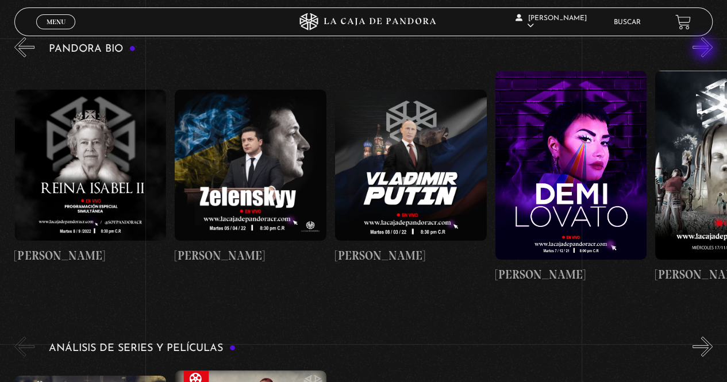
click at [705, 50] on button "»" at bounding box center [703, 47] width 20 height 20
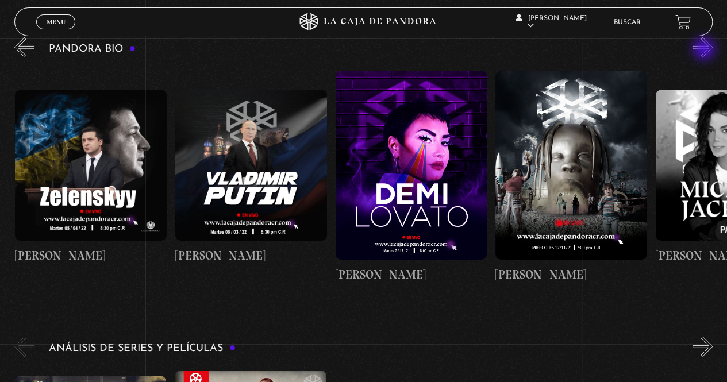
scroll to position [0, 1922]
click at [705, 50] on button "»" at bounding box center [703, 47] width 20 height 20
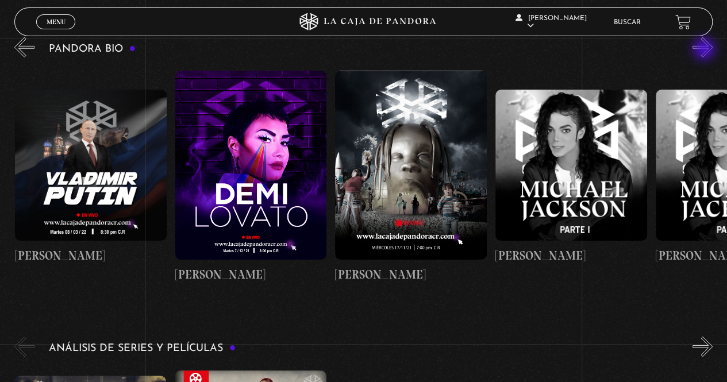
click at [705, 50] on button "»" at bounding box center [703, 47] width 20 height 20
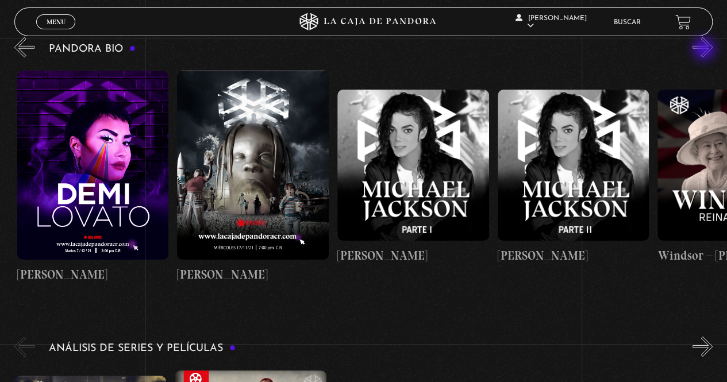
click at [705, 50] on button "»" at bounding box center [703, 47] width 20 height 20
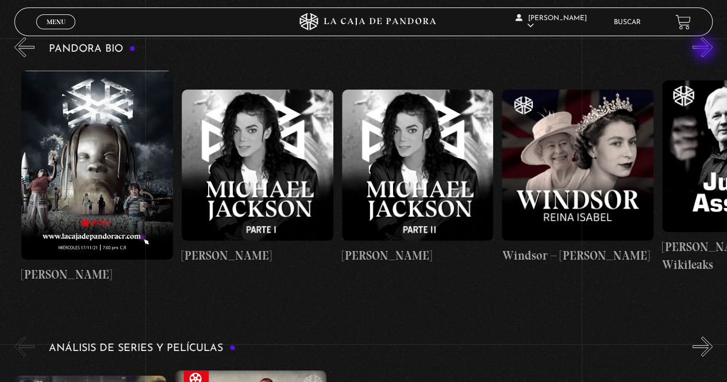
click at [705, 50] on button "»" at bounding box center [703, 47] width 20 height 20
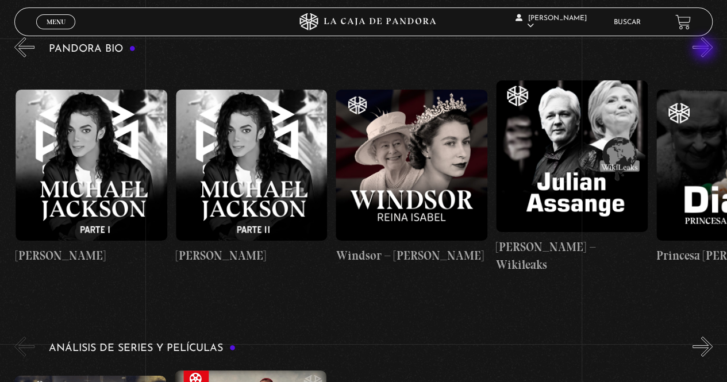
click at [705, 50] on button "»" at bounding box center [703, 47] width 20 height 20
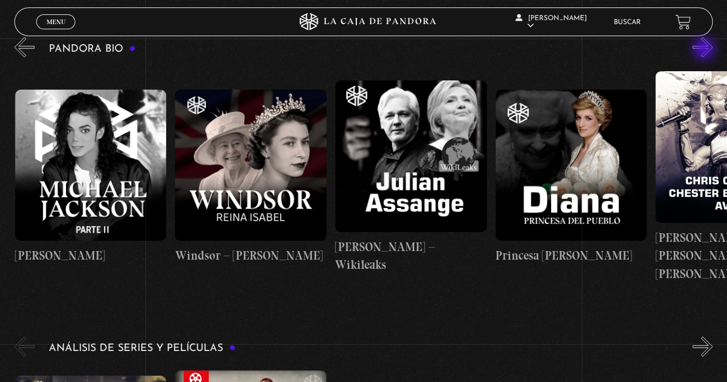
click at [705, 50] on button "»" at bounding box center [703, 47] width 20 height 20
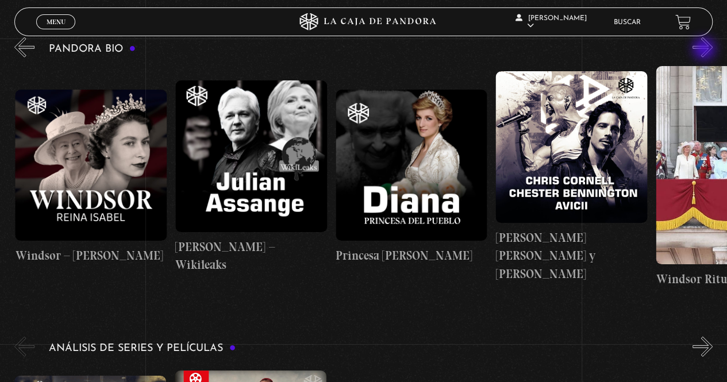
scroll to position [0, 2883]
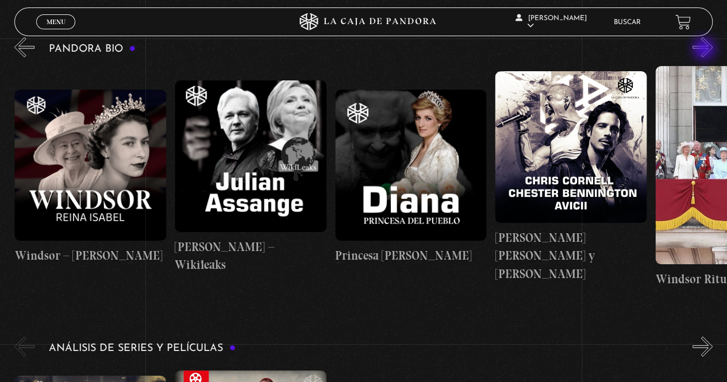
click at [705, 50] on button "»" at bounding box center [703, 47] width 20 height 20
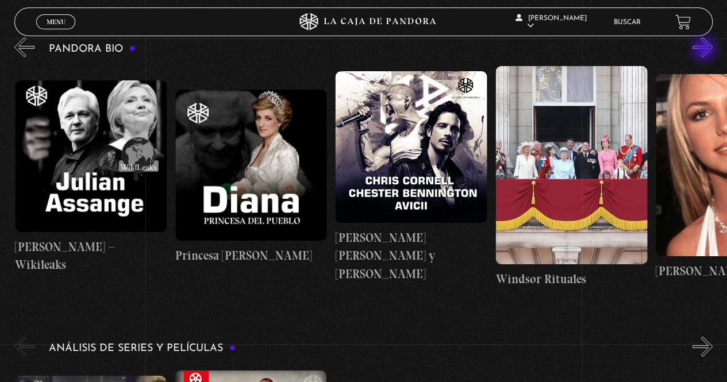
scroll to position [0, 3043]
click at [705, 50] on button "»" at bounding box center [703, 47] width 20 height 20
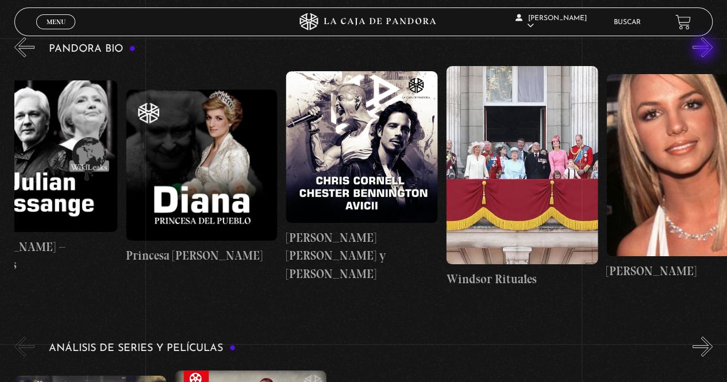
scroll to position [0, 3123]
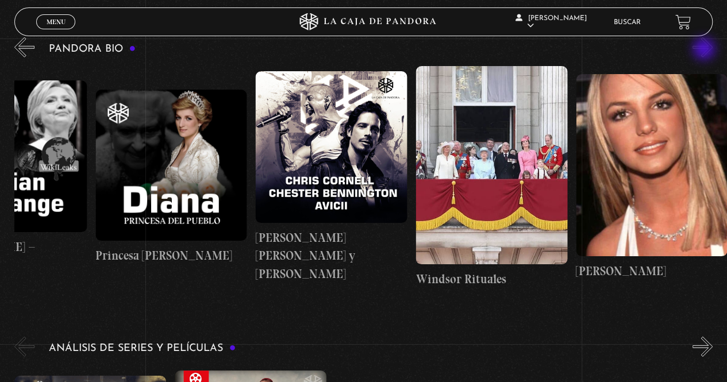
click at [705, 50] on button "»" at bounding box center [703, 47] width 20 height 20
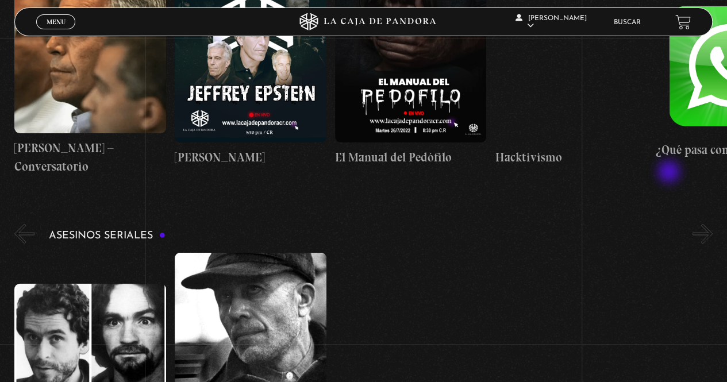
scroll to position [3334, 0]
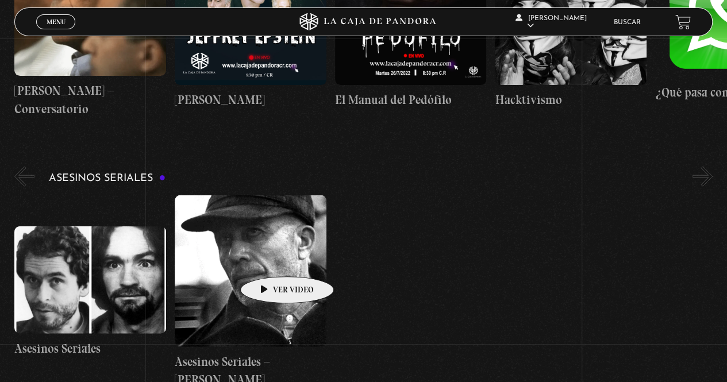
click at [269, 259] on figure at bounding box center [251, 271] width 152 height 152
click at [279, 255] on figure at bounding box center [251, 271] width 152 height 152
